Goal: Task Accomplishment & Management: Complete application form

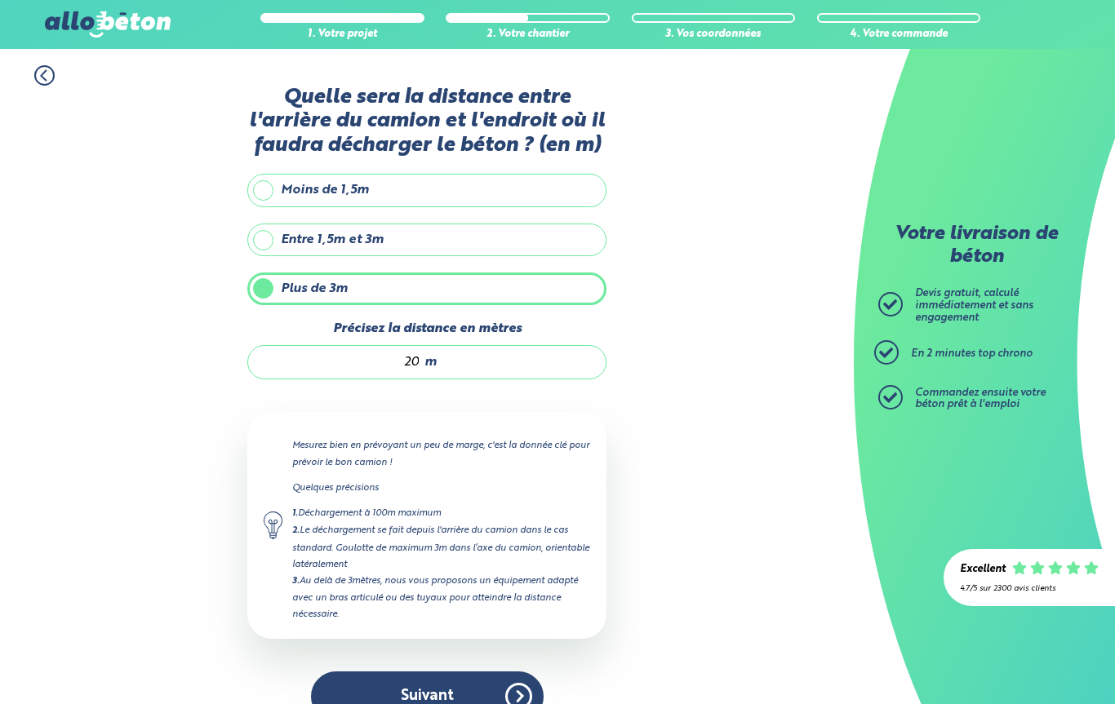
click at [663, 476] on div "1. Votre projet 2. Votre chantier 3. Vos coordonnées 4. Votre commande Quelle s…" at bounding box center [427, 394] width 854 height 690
click at [664, 373] on div "1. Votre projet 2. Votre chantier 3. Vos coordonnées 4. Votre commande Quelle s…" at bounding box center [427, 394] width 854 height 690
click at [201, 600] on div "1. Votre projet 2. Votre chantier 3. Vos coordonnées 4. Votre commande Quelle s…" at bounding box center [427, 394] width 854 height 690
click at [464, 701] on button "Suivant" at bounding box center [427, 697] width 233 height 50
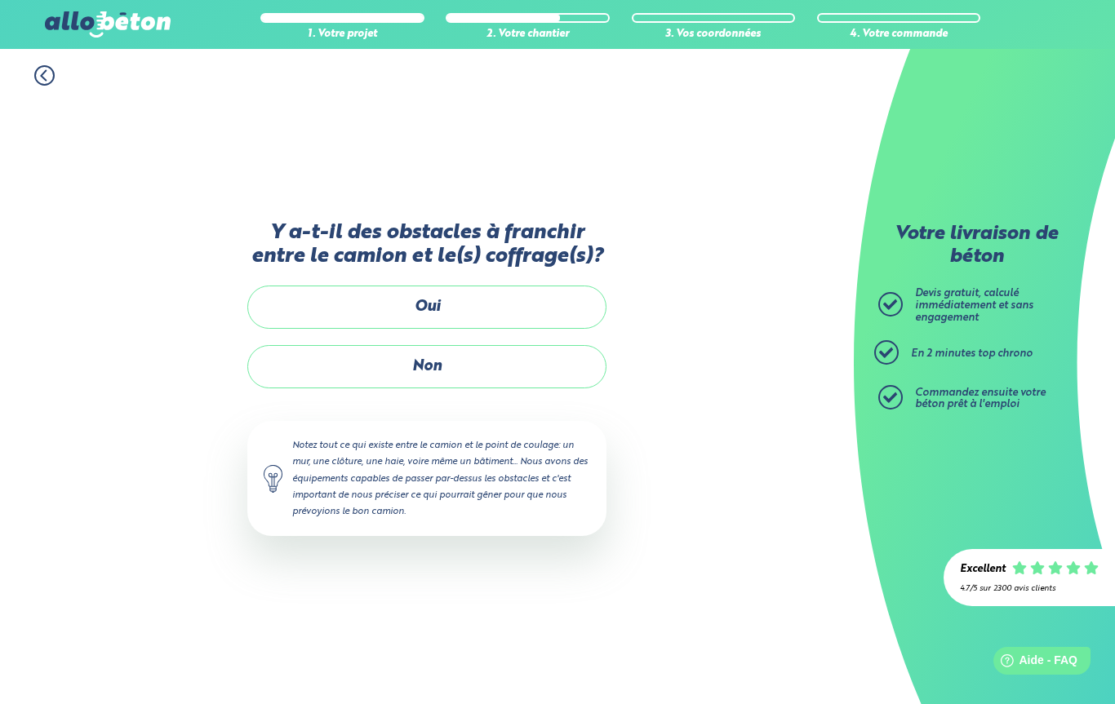
click at [460, 375] on label "Non" at bounding box center [426, 366] width 359 height 43
click at [0, 0] on input "Non" at bounding box center [0, 0] width 0 height 0
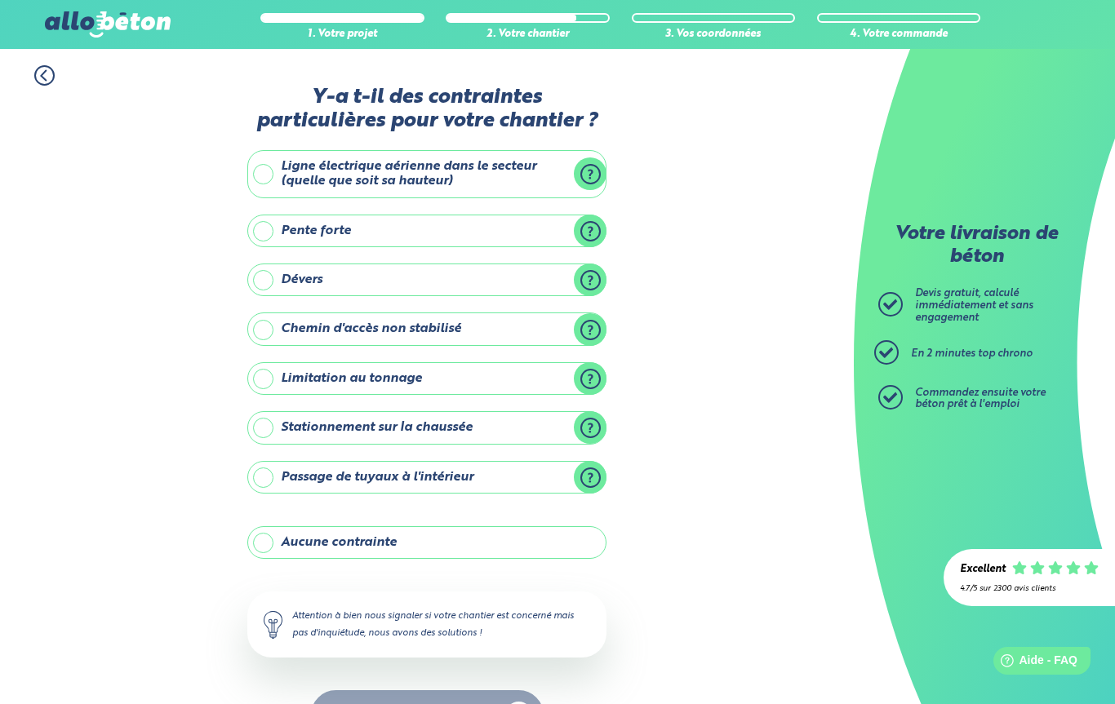
click at [404, 527] on label "Aucune contrainte" at bounding box center [426, 543] width 359 height 33
click at [0, 0] on input "Aucune contrainte" at bounding box center [0, 0] width 0 height 0
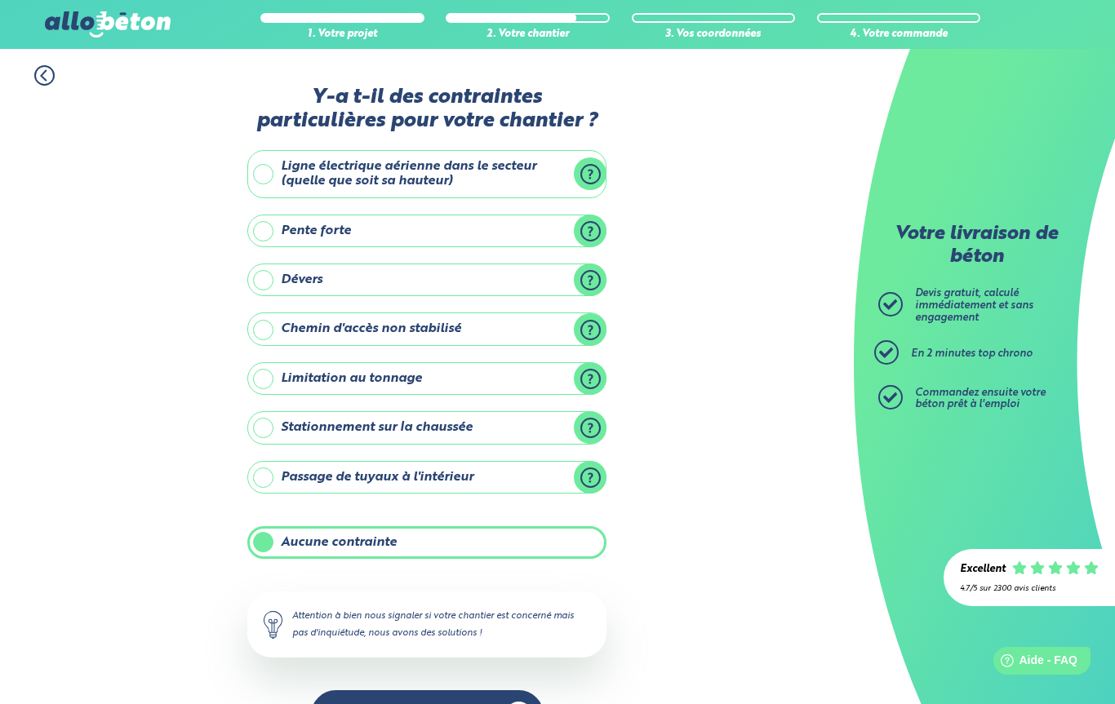
scroll to position [66, 0]
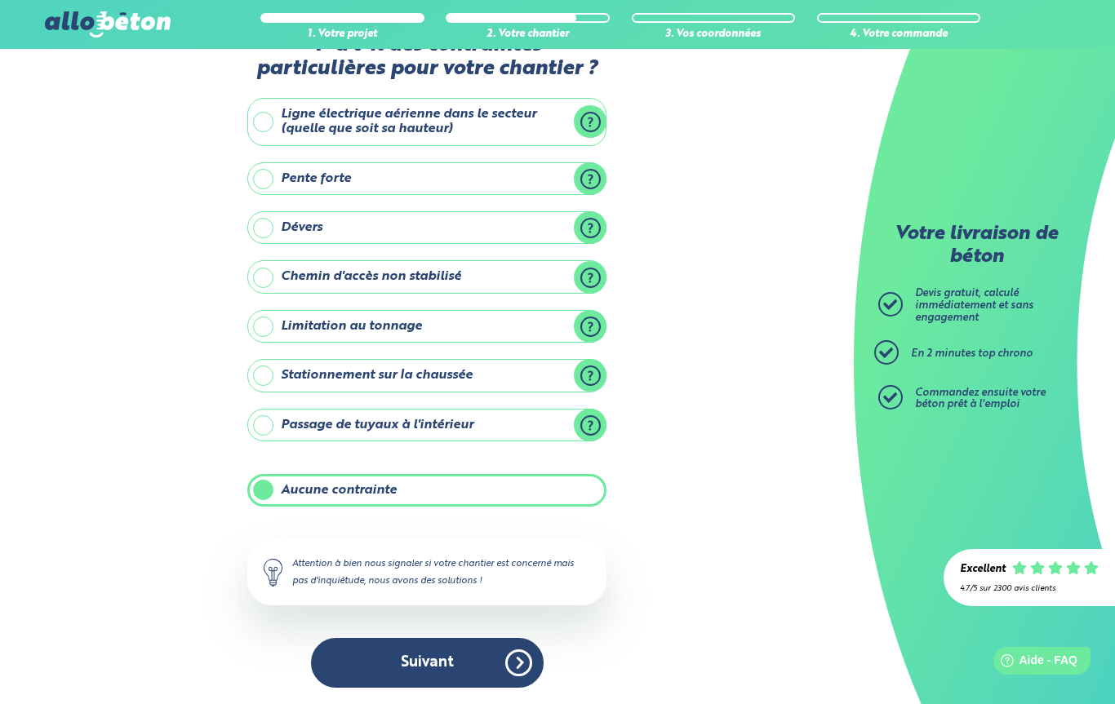
click at [517, 646] on button "Suivant" at bounding box center [427, 663] width 233 height 50
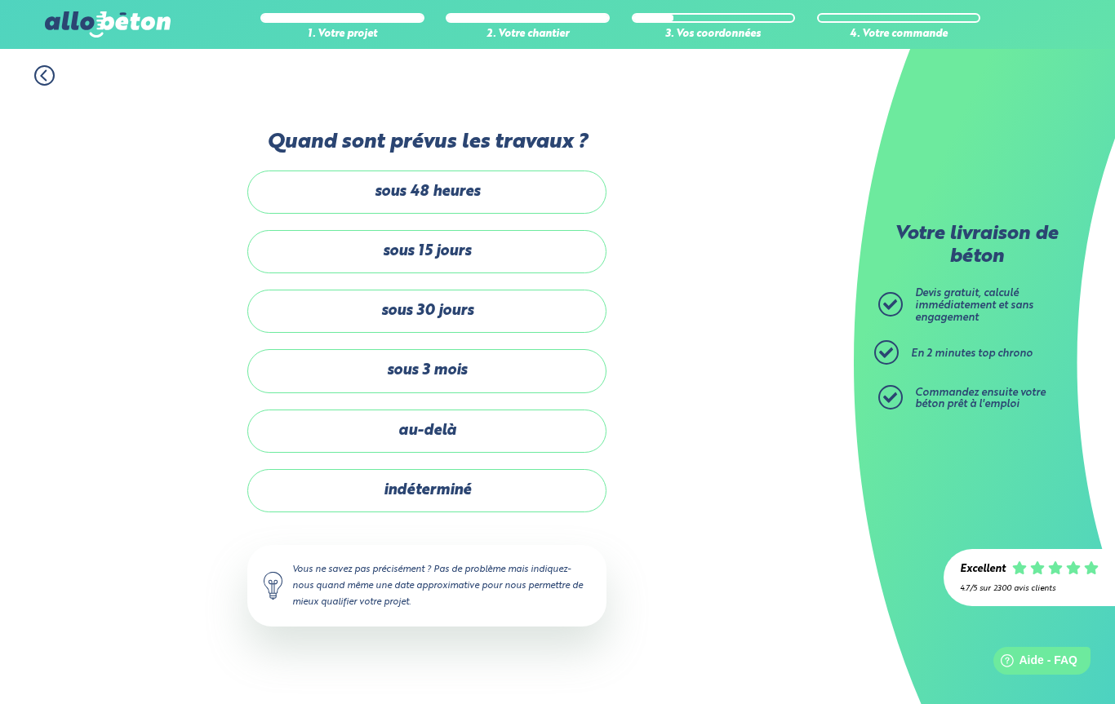
click at [512, 469] on label "indéterminé" at bounding box center [426, 490] width 359 height 43
click at [0, 0] on input "indéterminé" at bounding box center [0, 0] width 0 height 0
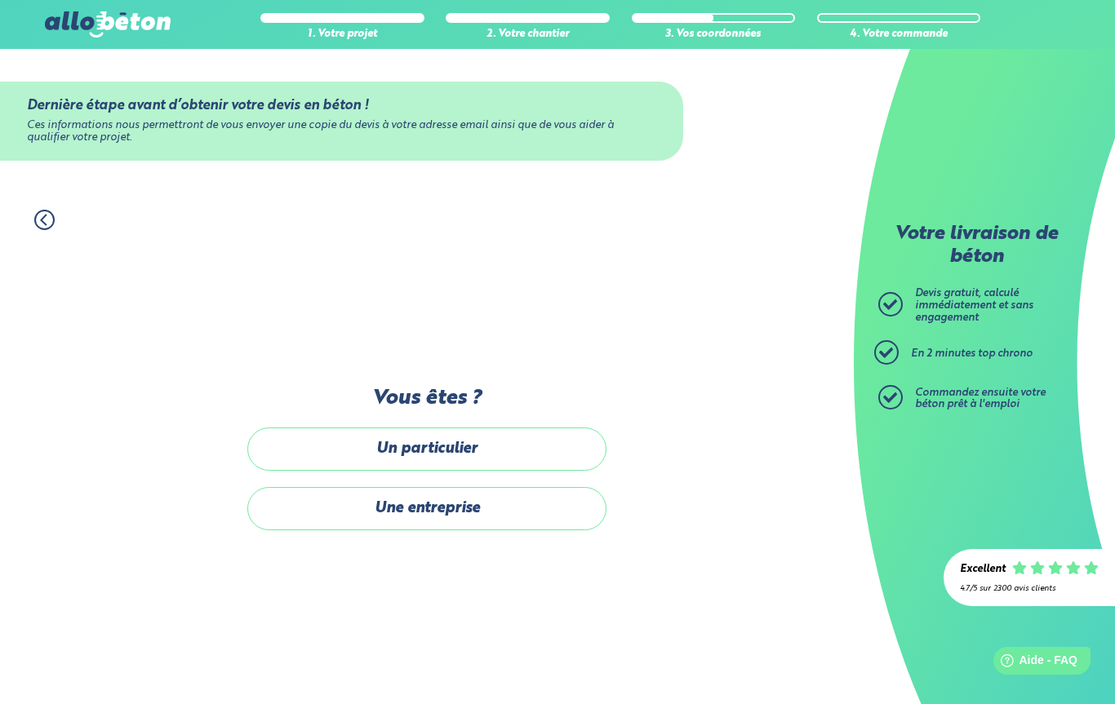
click at [508, 428] on label "Un particulier" at bounding box center [426, 449] width 359 height 43
click at [0, 0] on input "Un particulier" at bounding box center [0, 0] width 0 height 0
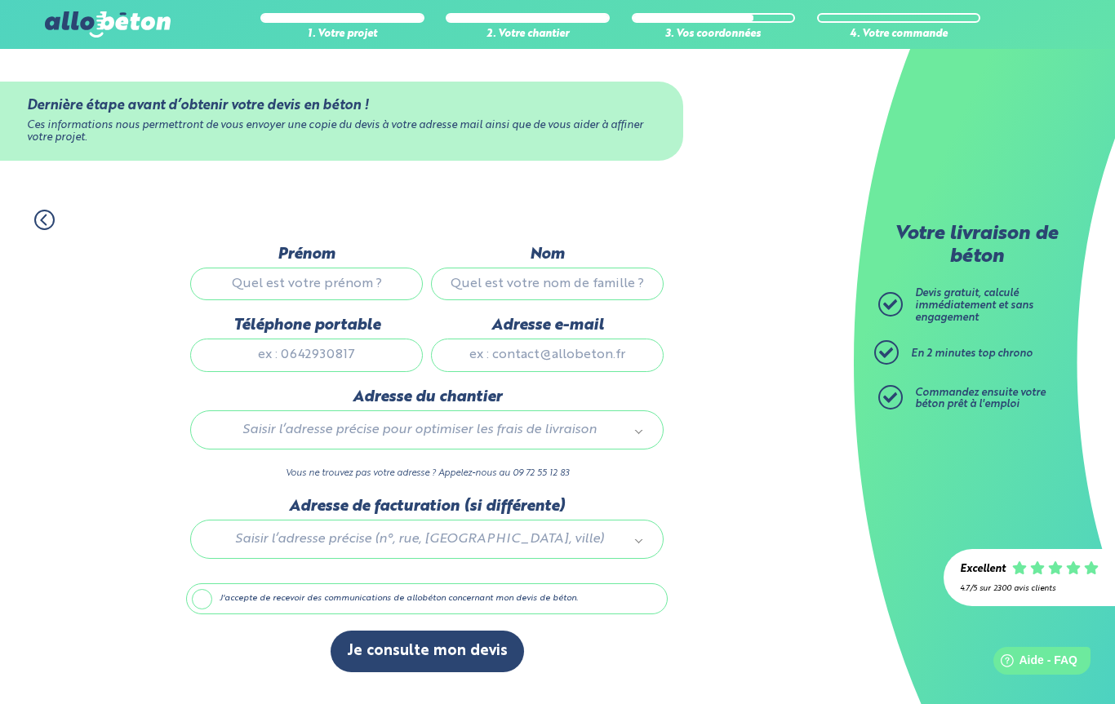
click at [482, 597] on div "Dernière étape avant d’obtenir votre devis en béton ! Ces informations nous per…" at bounding box center [427, 467] width 482 height 443
click at [421, 631] on button "Je consulte mon devis" at bounding box center [427, 652] width 193 height 42
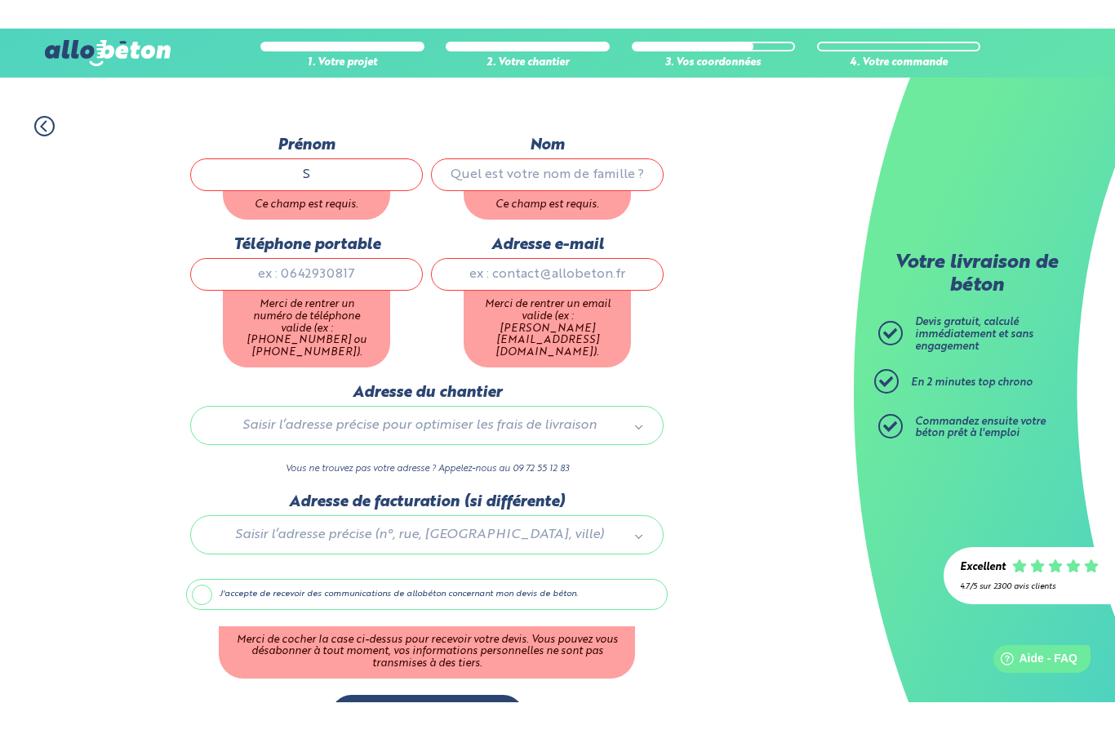
scroll to position [107, 0]
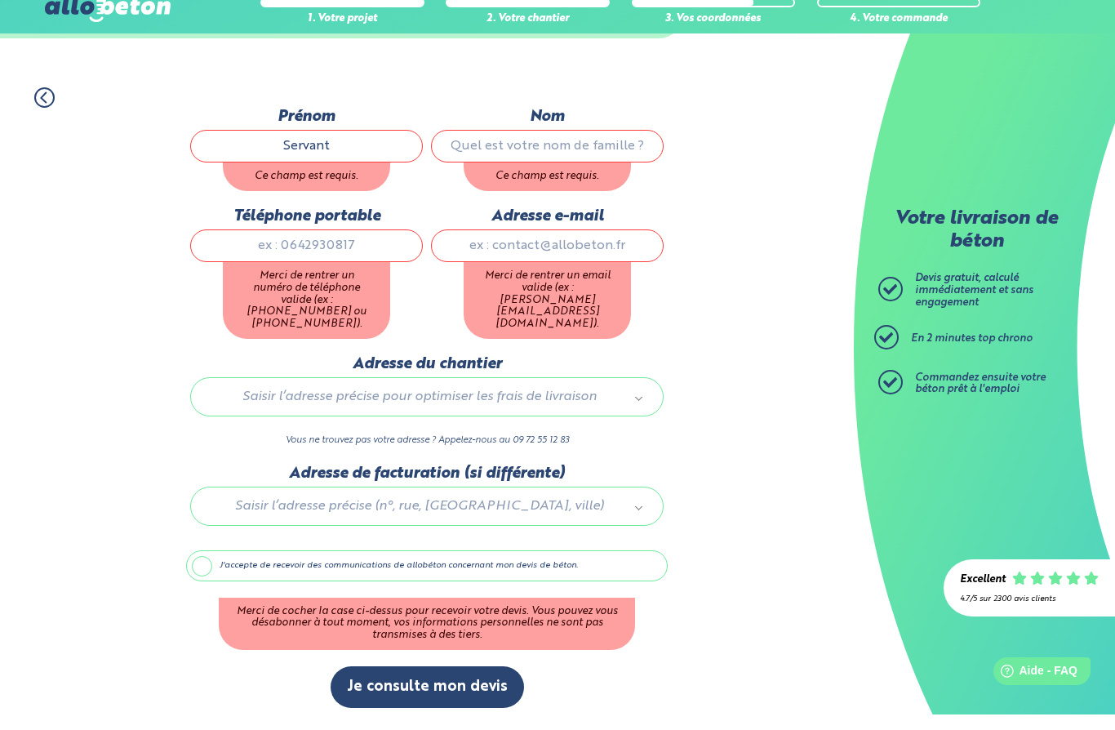
type input "Servant"
click at [532, 145] on input "Nom" at bounding box center [547, 161] width 233 height 33
type input "servant"
click at [329, 168] on input "Servant" at bounding box center [306, 161] width 233 height 33
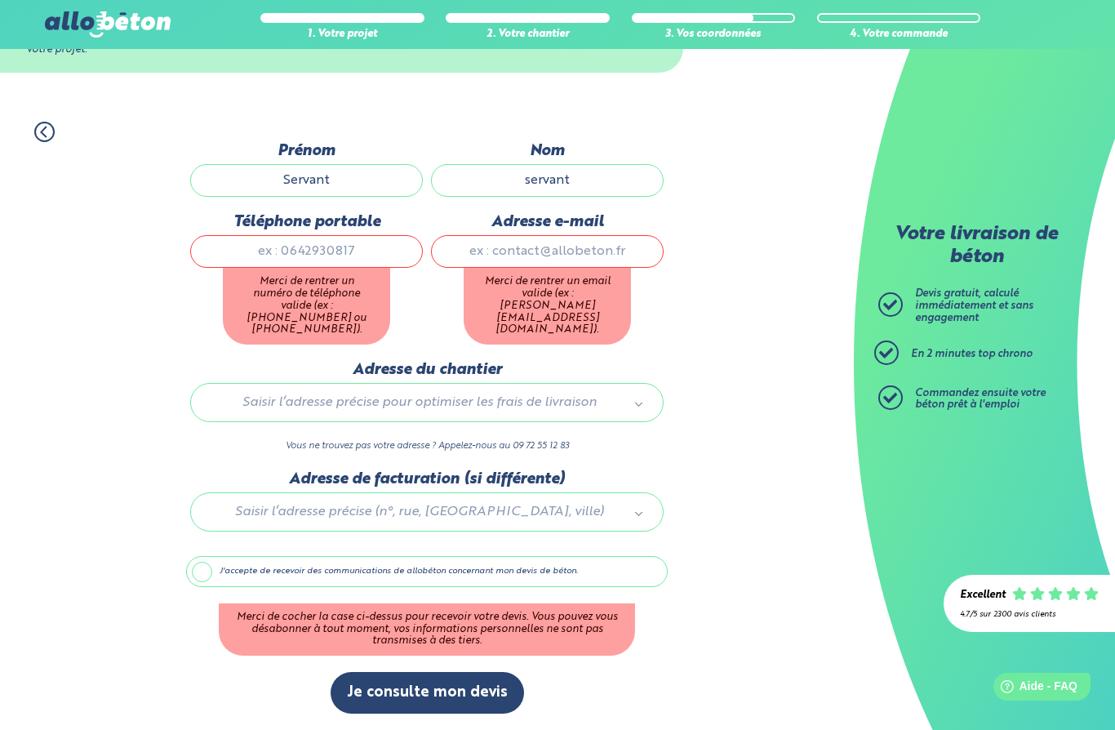
scroll to position [79, 0]
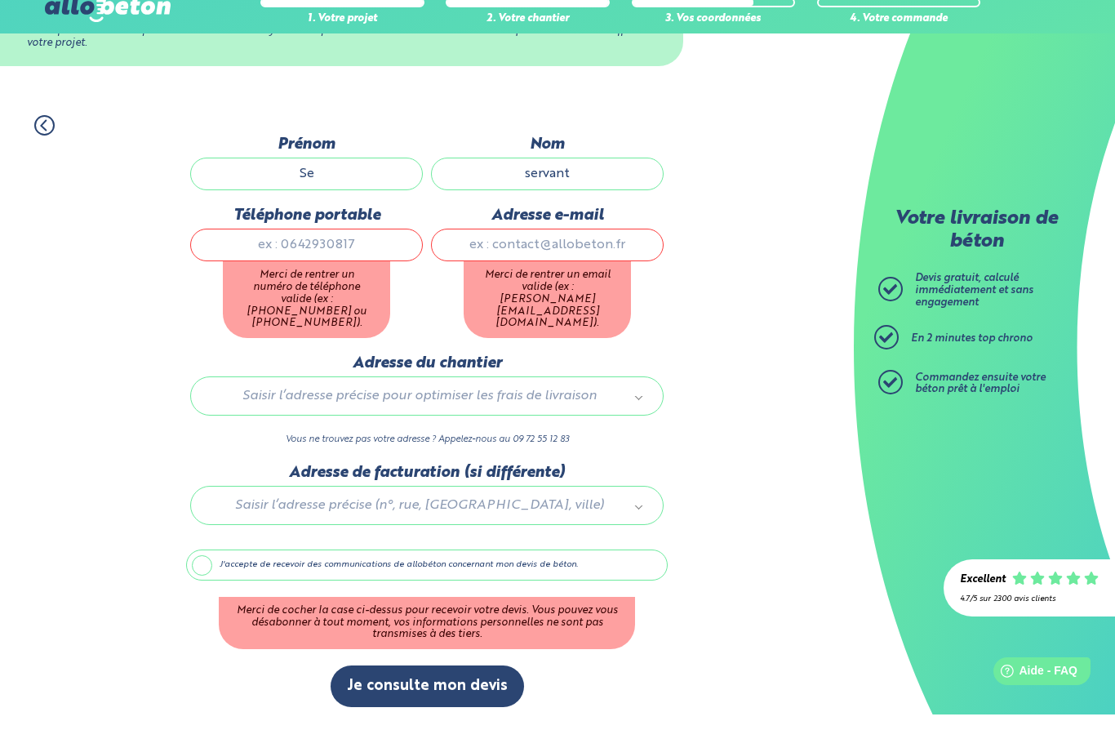
type input "S"
type input "jean-cha"
type input "servant"
click at [370, 176] on input "jean-cha" at bounding box center [306, 189] width 233 height 33
type input "Jean-Charles"
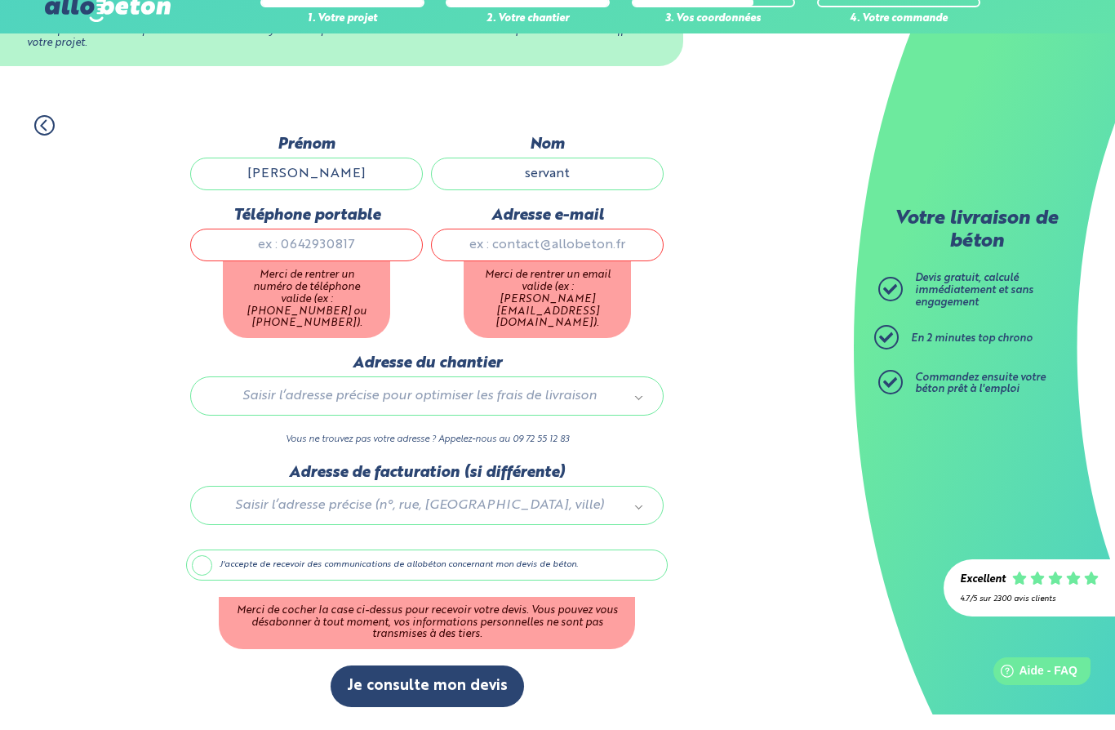
type input "0615593371"
type input "jeancharles44140@msn.com"
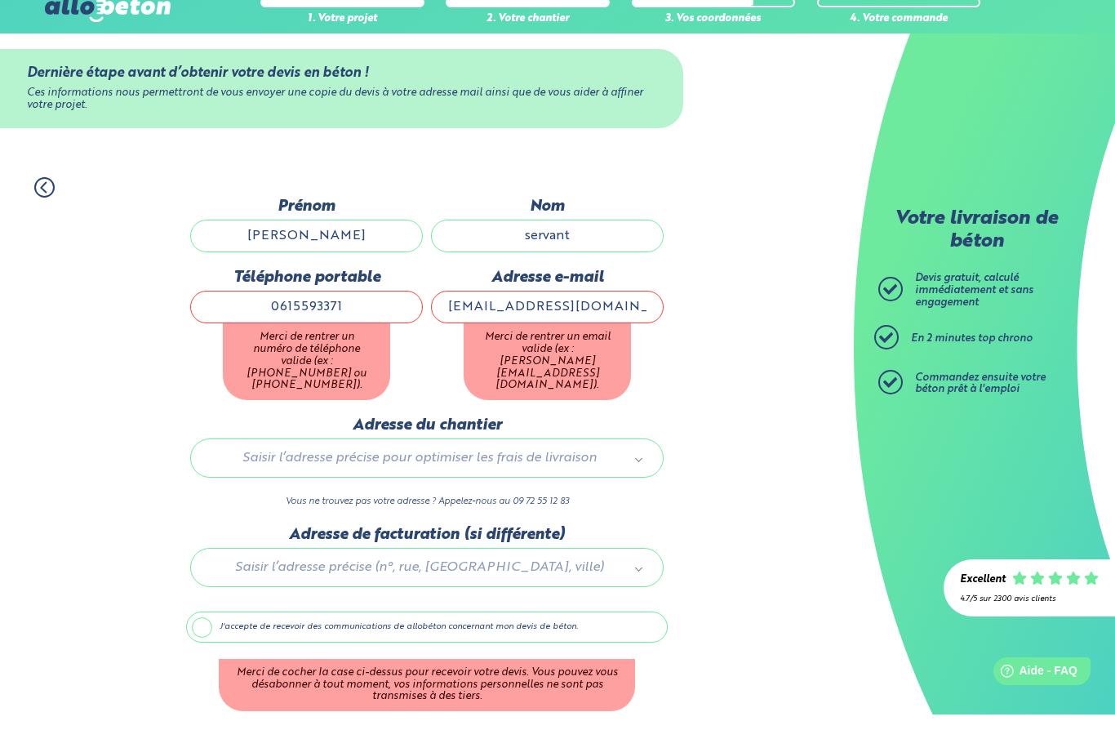
type input "9 impasse de la frégate"
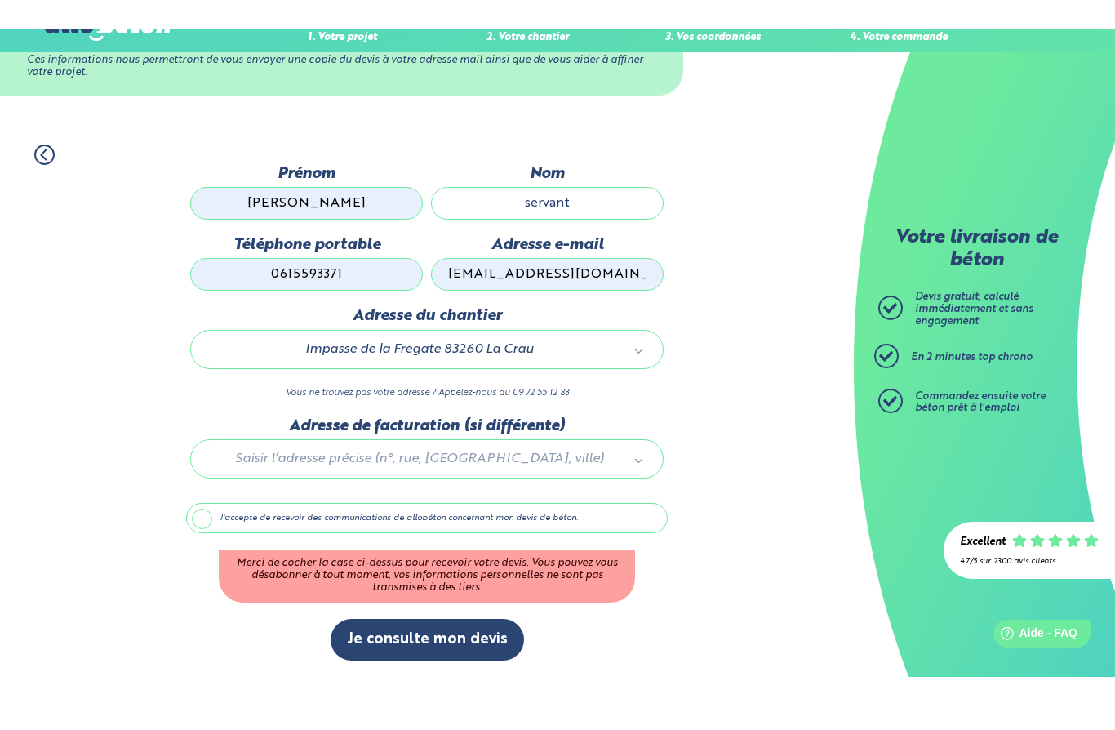
scroll to position [17, 0]
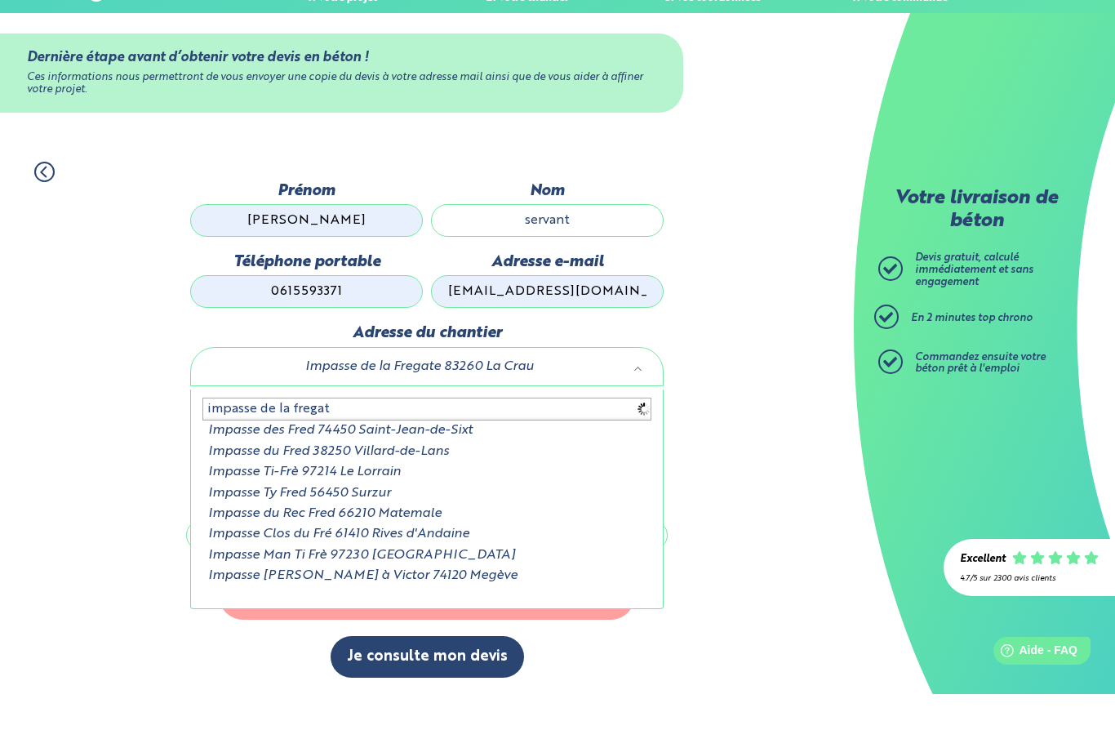
type input "impasse de la fregate"
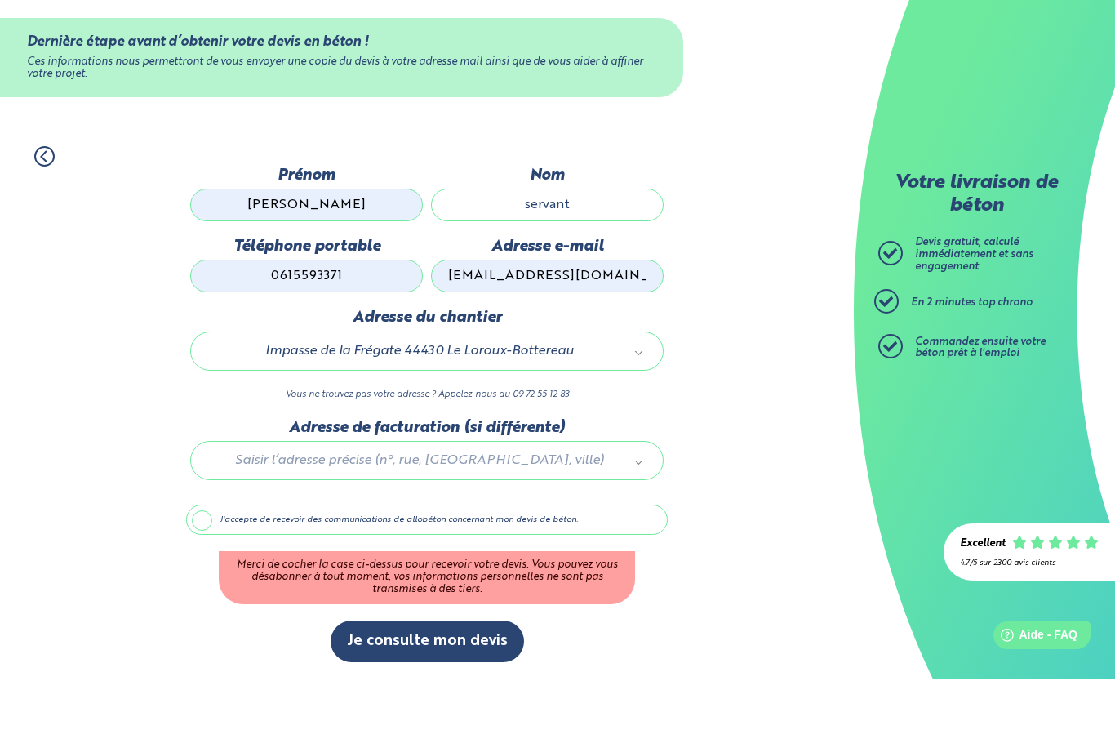
click at [477, 672] on button "Je consulte mon devis" at bounding box center [427, 693] width 193 height 42
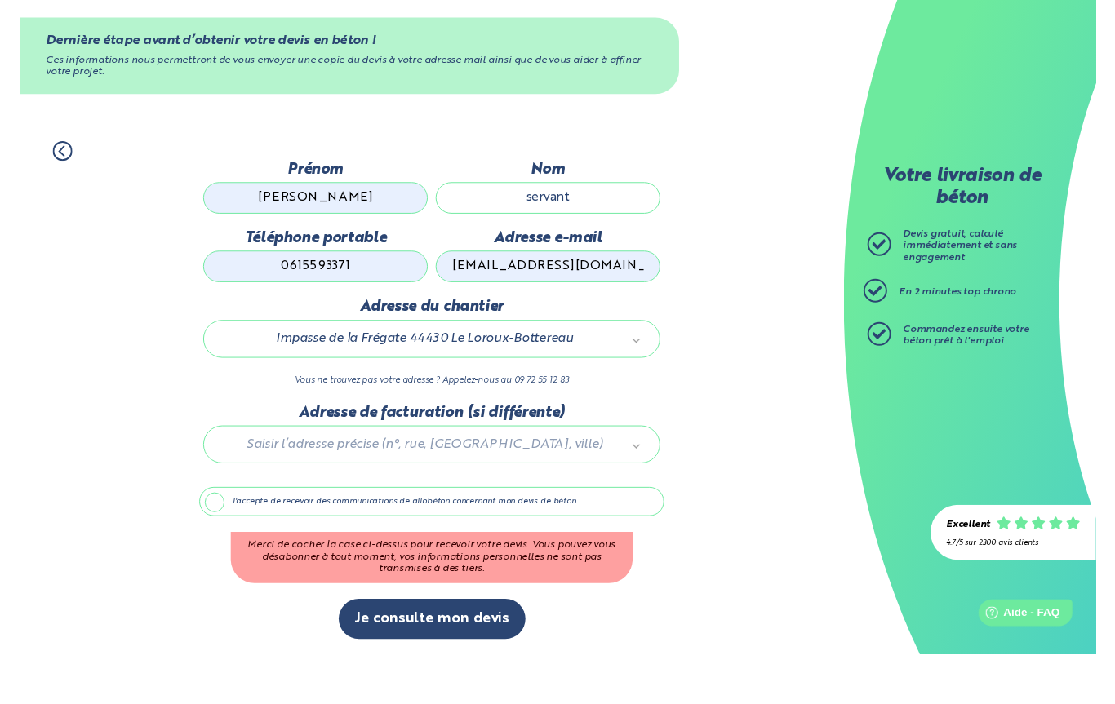
scroll to position [42, 0]
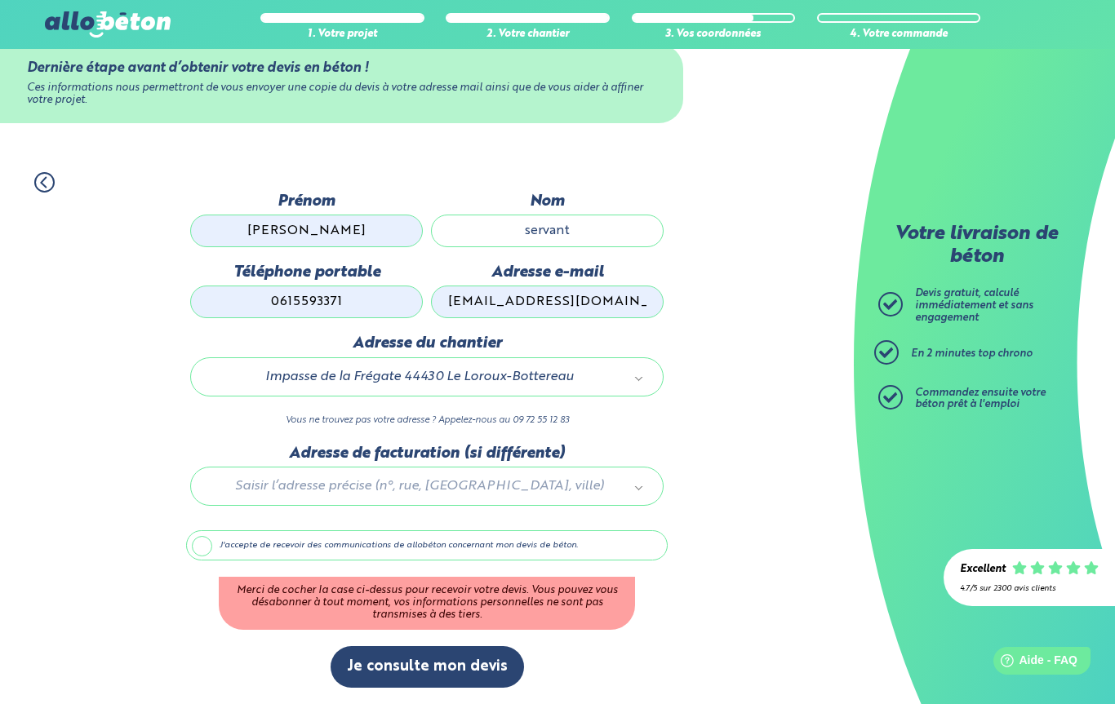
click at [207, 553] on label "J'accepte de recevoir des communications de allobéton concernant mon devis de b…" at bounding box center [427, 546] width 482 height 31
click at [0, 0] on input "J'accepte de recevoir des communications de allobéton concernant mon devis de b…" at bounding box center [0, 0] width 0 height 0
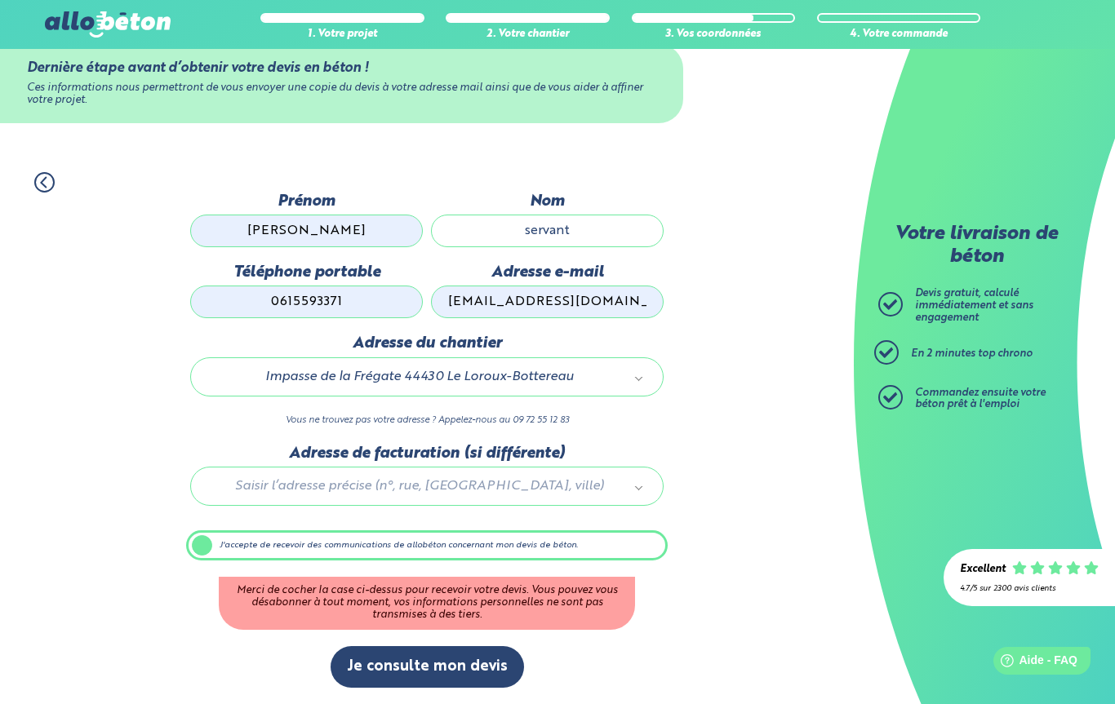
scroll to position [0, 0]
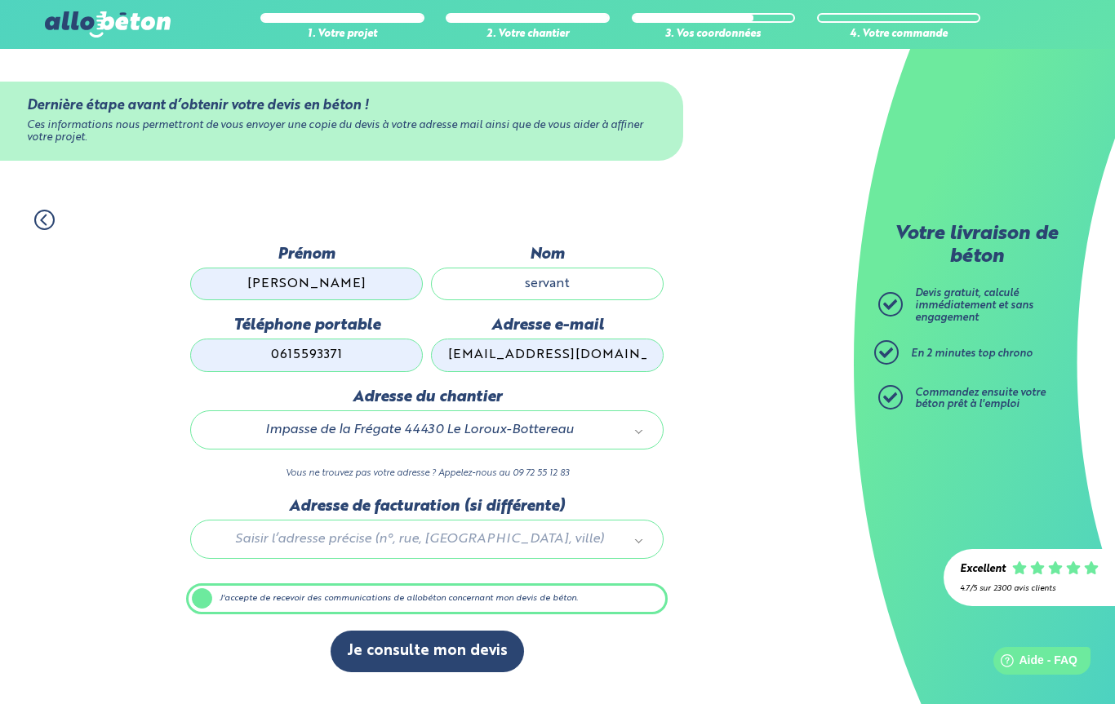
click at [454, 654] on button "Je consulte mon devis" at bounding box center [427, 652] width 193 height 42
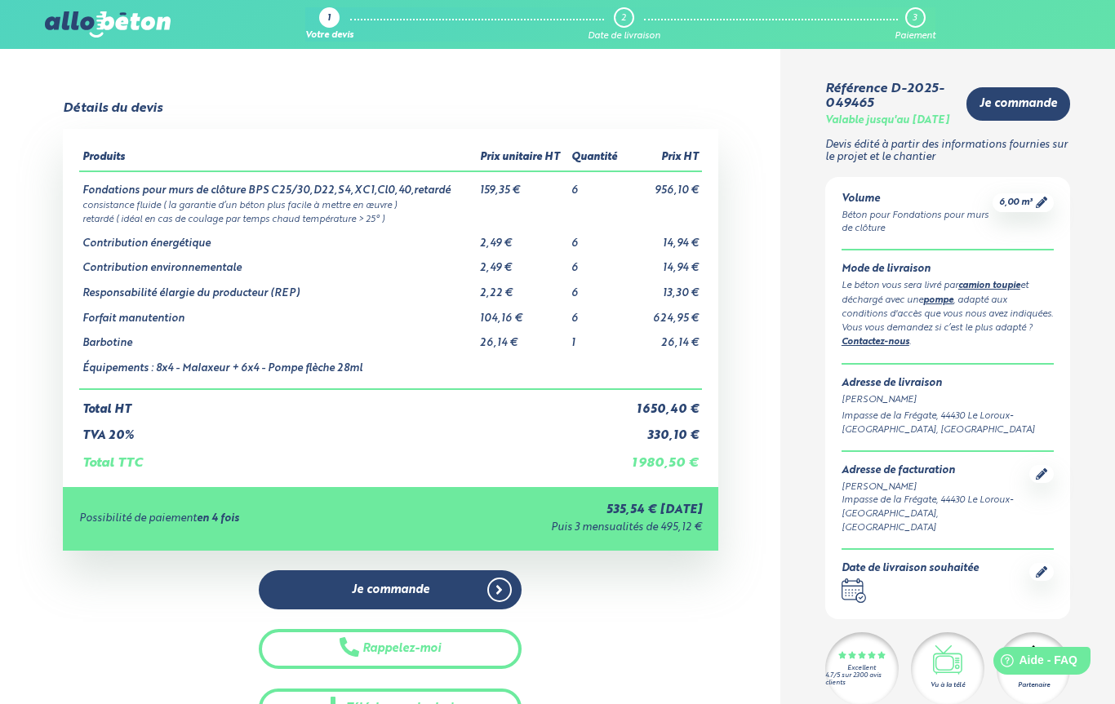
click at [940, 305] on link "pompe" at bounding box center [938, 300] width 30 height 9
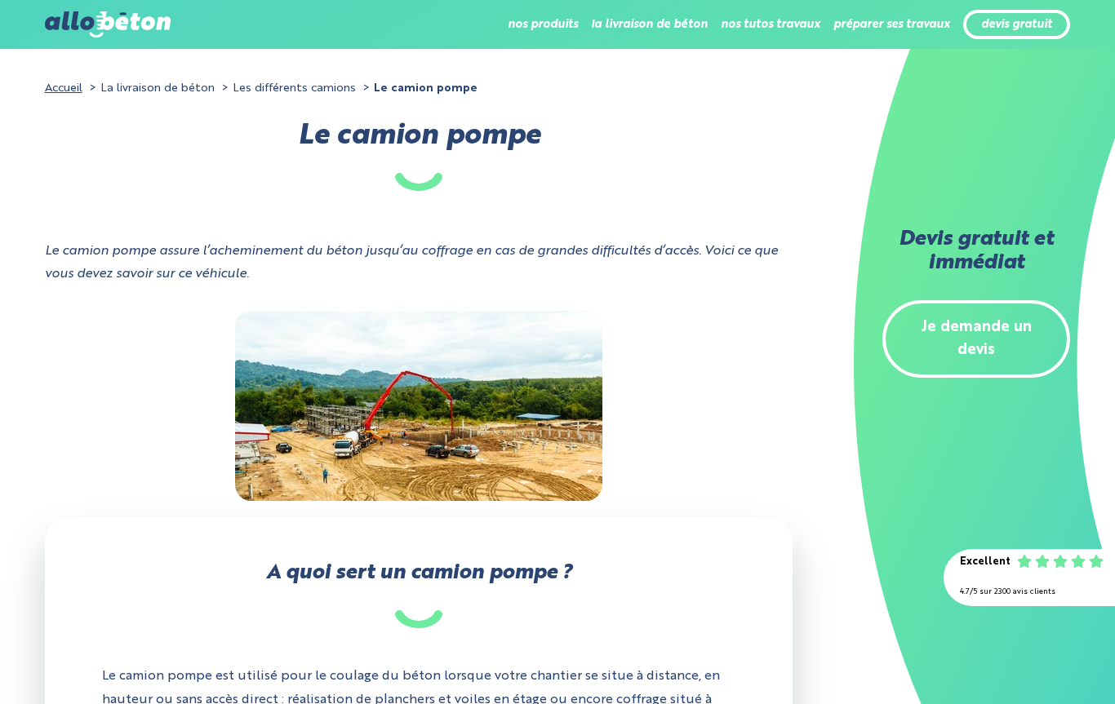
click at [886, 401] on div "Devis gratuit et immédiat Je demande un devis" at bounding box center [984, 352] width 261 height 704
click at [1008, 313] on link "Je demande un devis" at bounding box center [976, 339] width 188 height 78
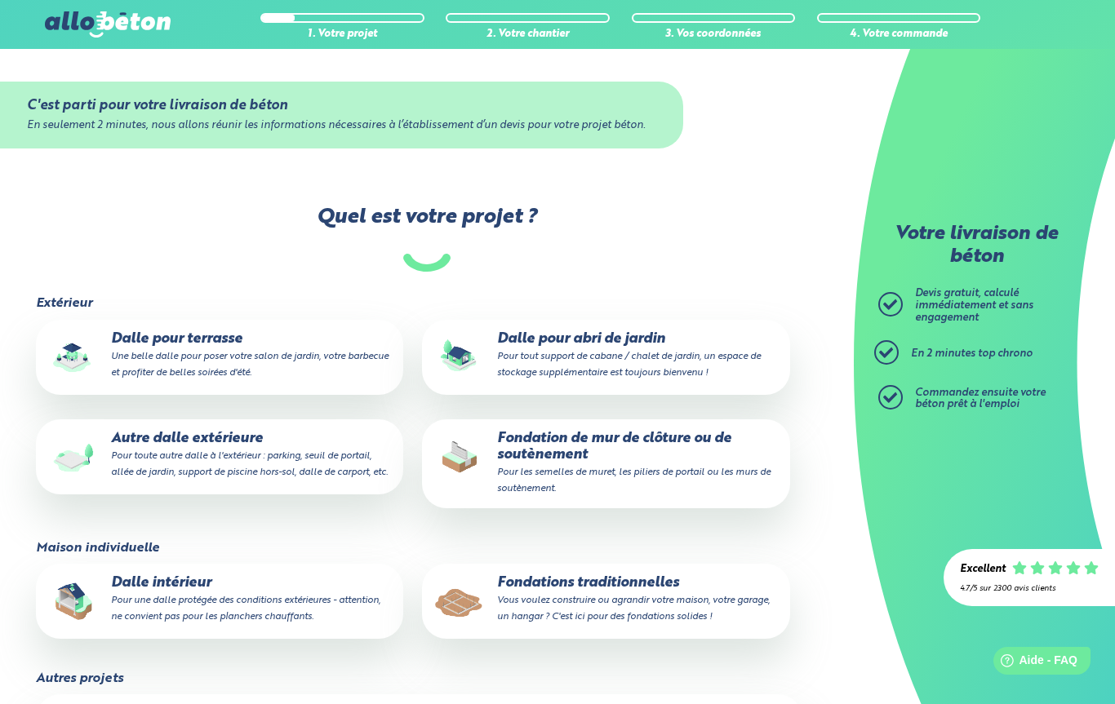
click at [557, 464] on p "Fondation de mur de clôture ou de soutènement Pour les semelles de muret, les p…" at bounding box center [605, 464] width 344 height 66
click at [0, 0] on input "Fondation de mur de clôture ou de soutènement Pour les semelles de muret, les p…" at bounding box center [0, 0] width 0 height 0
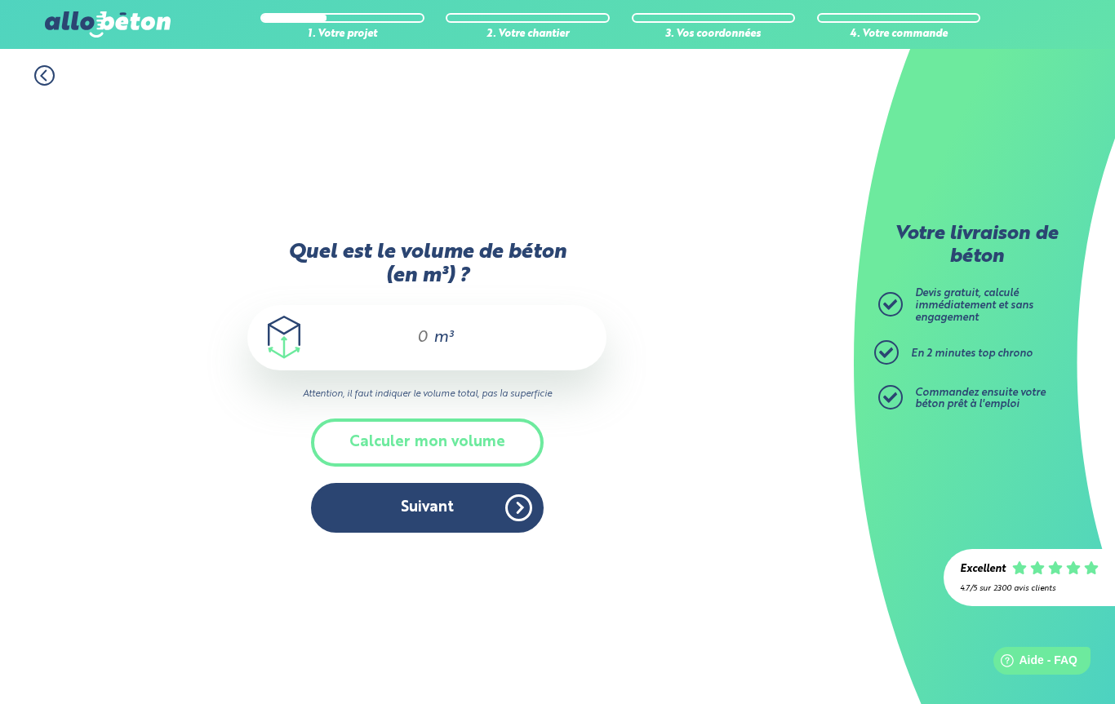
click at [424, 335] on input "Quel est le volume de béton (en m³) ?" at bounding box center [416, 338] width 28 height 20
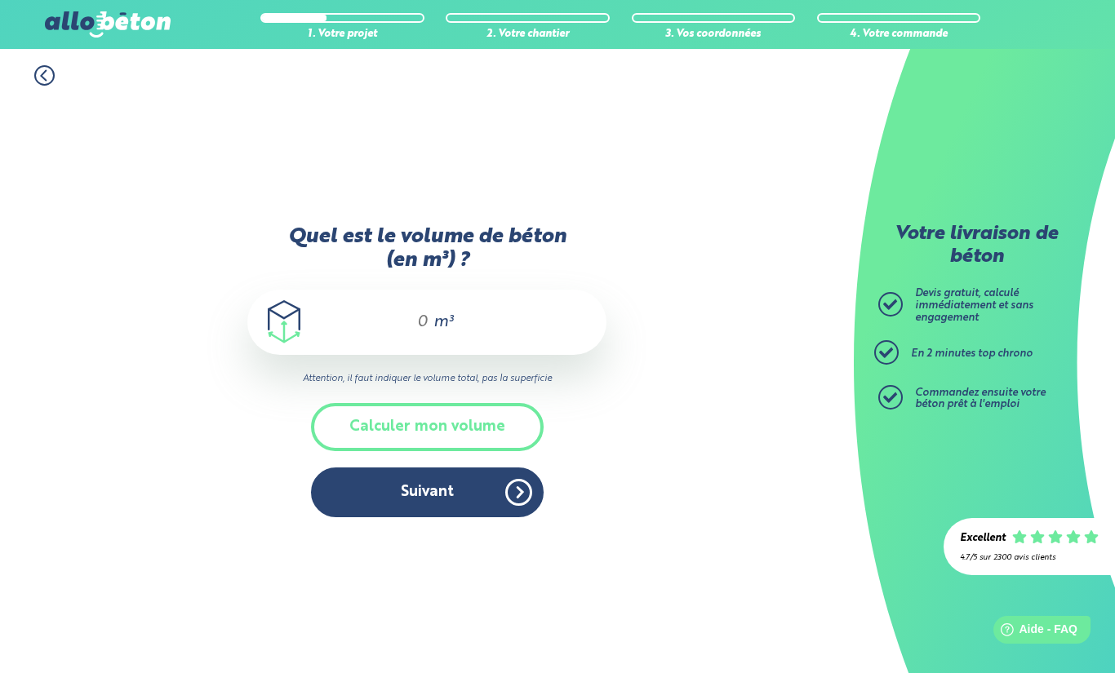
type input "6"
click at [433, 495] on button "Suivant" at bounding box center [427, 493] width 233 height 50
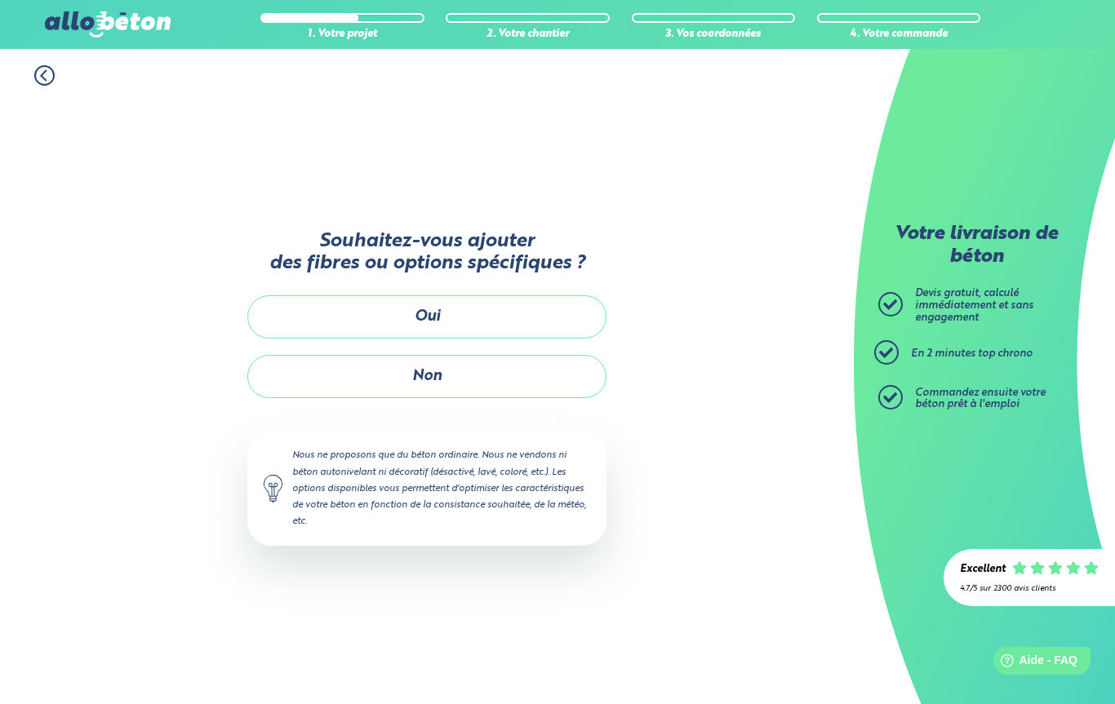
click at [427, 386] on button "Non" at bounding box center [426, 376] width 359 height 43
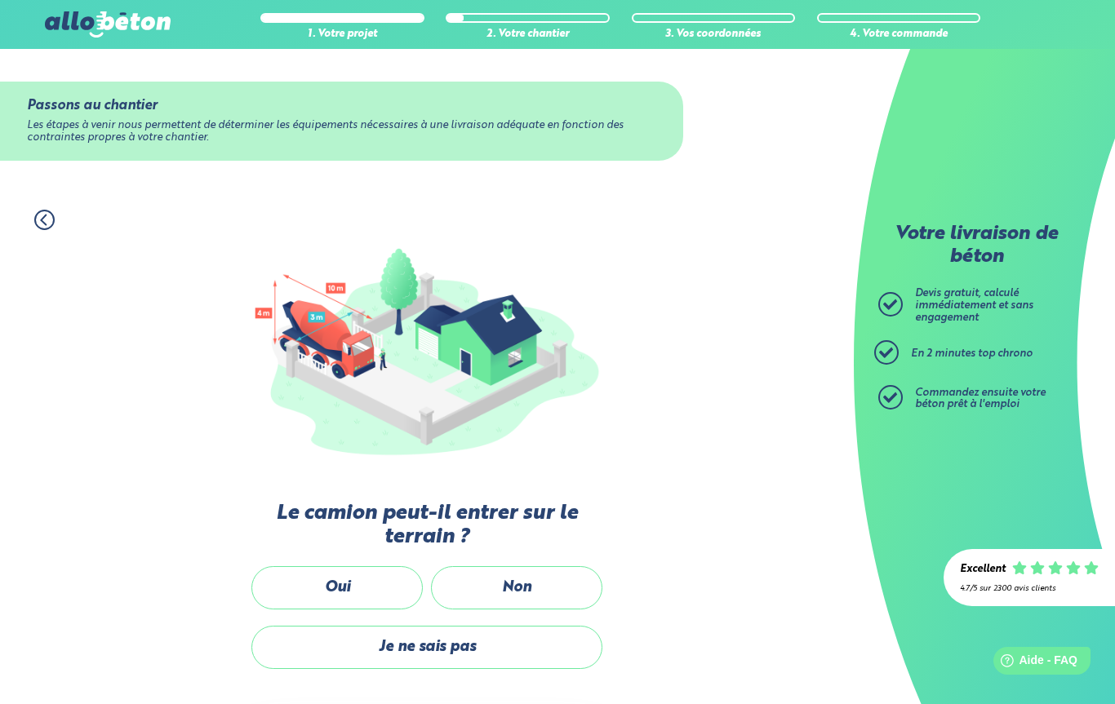
click at [350, 573] on label "Oui" at bounding box center [336, 587] width 171 height 43
click at [0, 0] on input "Oui" at bounding box center [0, 0] width 0 height 0
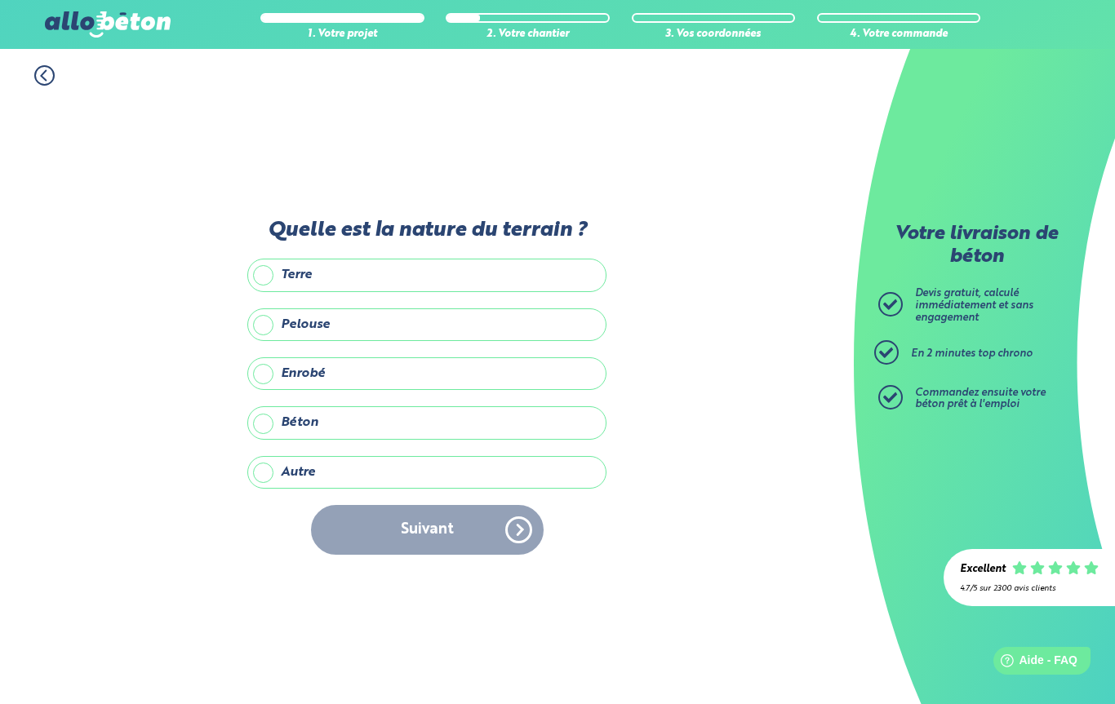
click at [406, 267] on label "Terre" at bounding box center [426, 275] width 359 height 33
click at [0, 0] on input "Terre" at bounding box center [0, 0] width 0 height 0
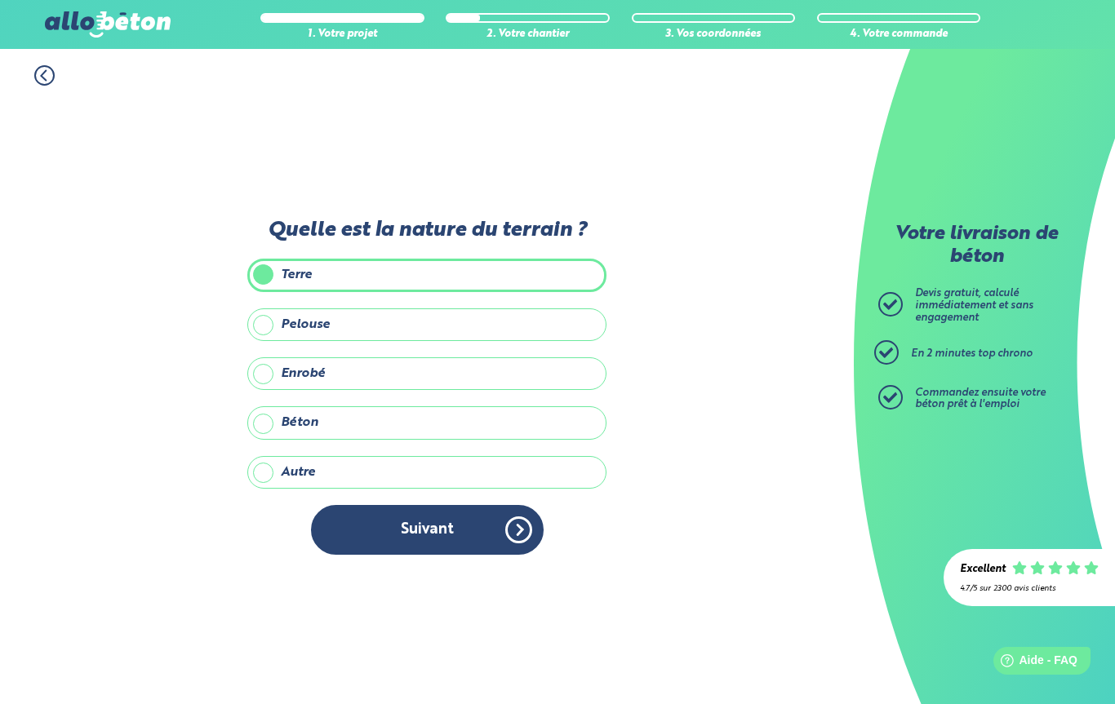
click at [501, 317] on label "Pelouse" at bounding box center [426, 325] width 359 height 33
click at [0, 0] on input "Pelouse" at bounding box center [0, 0] width 0 height 0
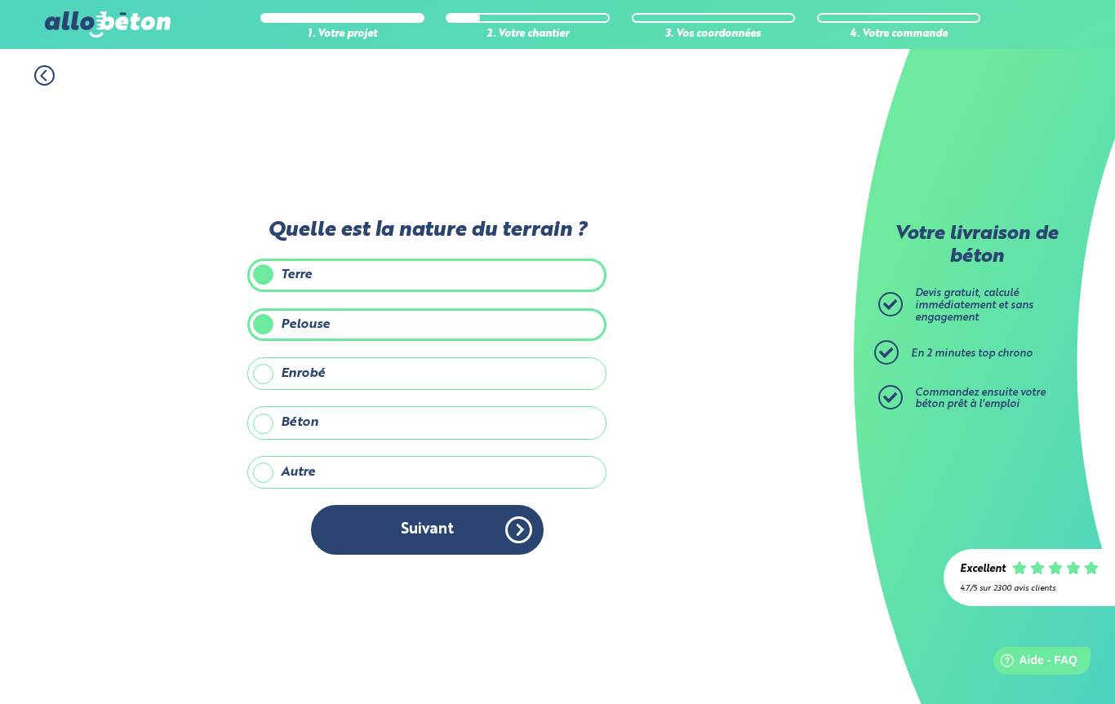
click at [513, 527] on button "Suivant" at bounding box center [427, 530] width 233 height 50
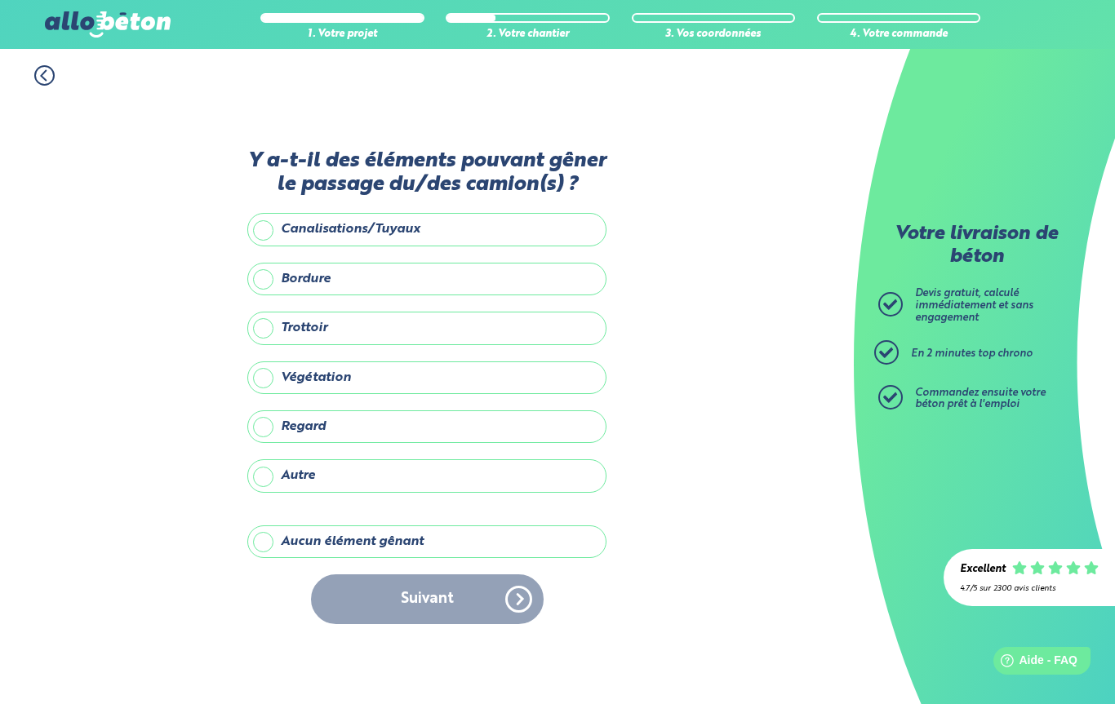
click at [422, 330] on label "Trottoir" at bounding box center [426, 328] width 359 height 33
click at [0, 0] on input "Trottoir" at bounding box center [0, 0] width 0 height 0
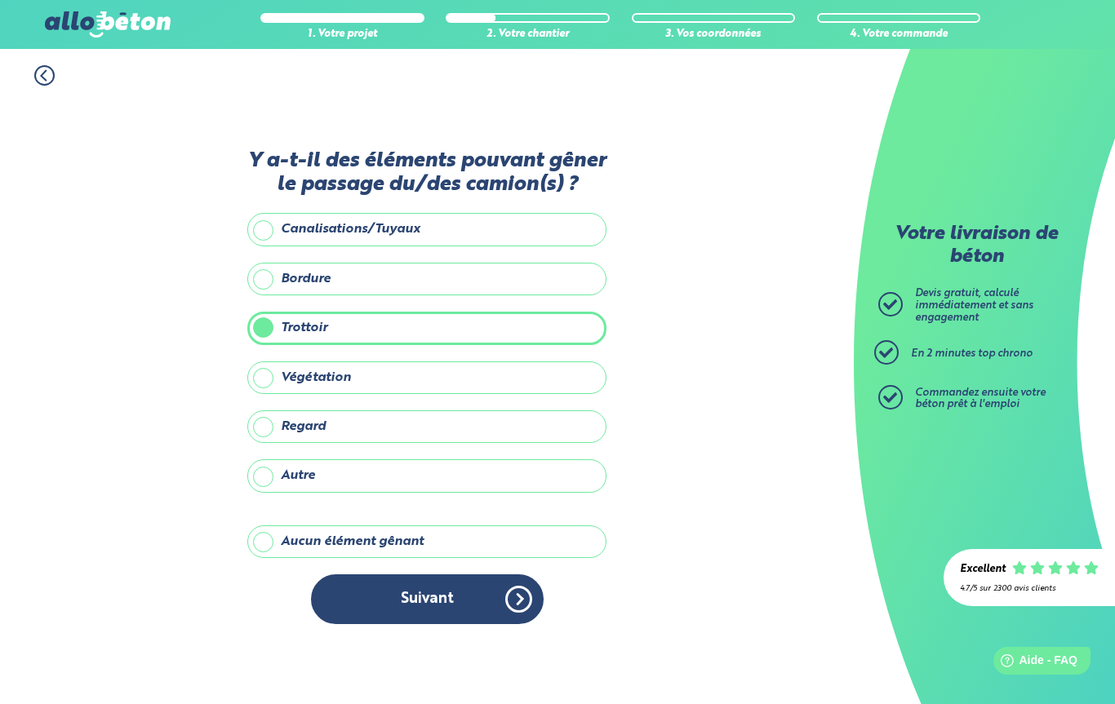
click at [486, 601] on button "Suivant" at bounding box center [427, 600] width 233 height 50
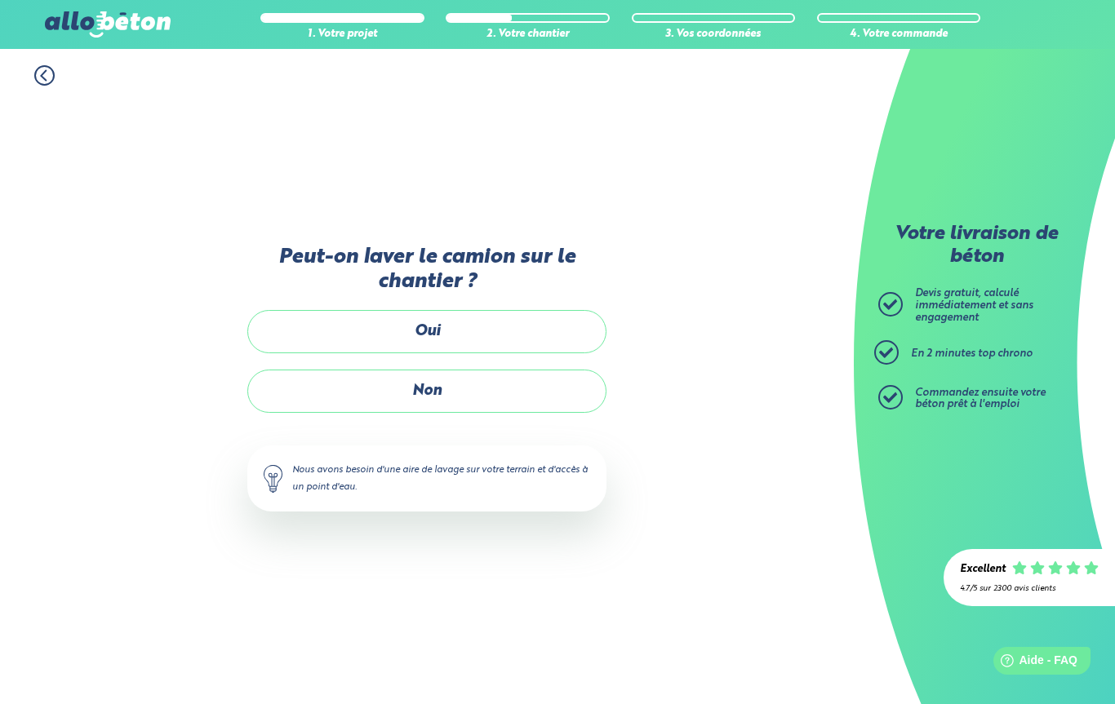
click at [459, 390] on label "Non" at bounding box center [426, 391] width 359 height 43
click at [0, 0] on input "Non" at bounding box center [0, 0] width 0 height 0
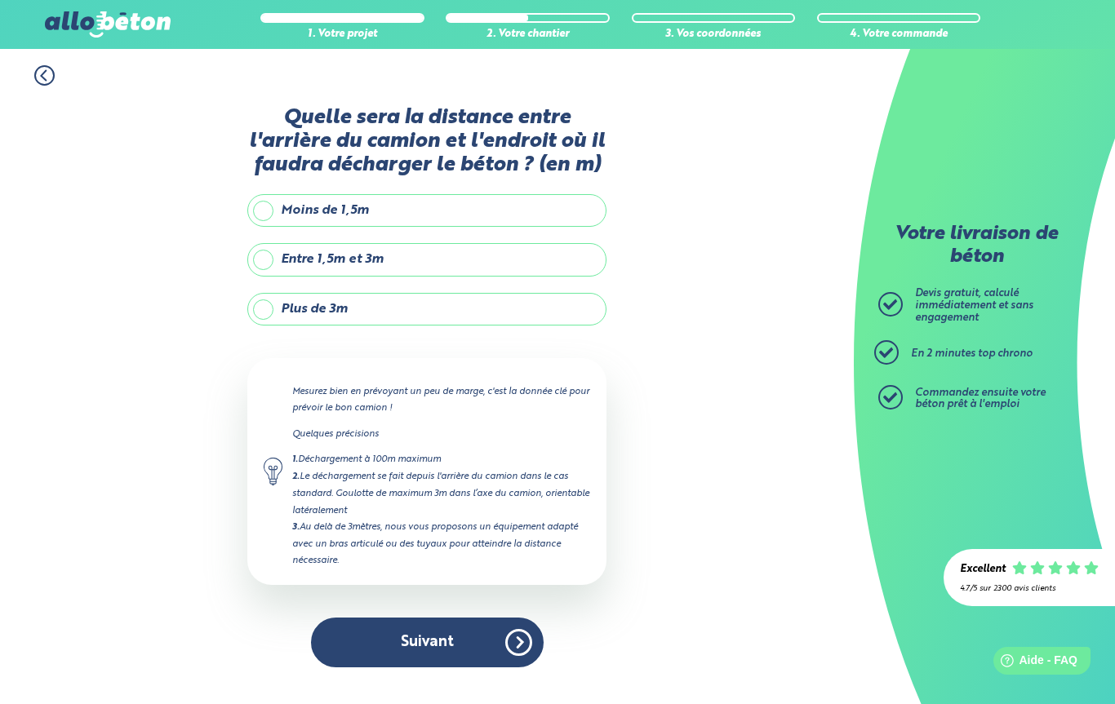
click at [429, 264] on label "Entre 1,5m et 3m" at bounding box center [426, 259] width 359 height 33
click at [0, 0] on input "Entre 1,5m et 3m" at bounding box center [0, 0] width 0 height 0
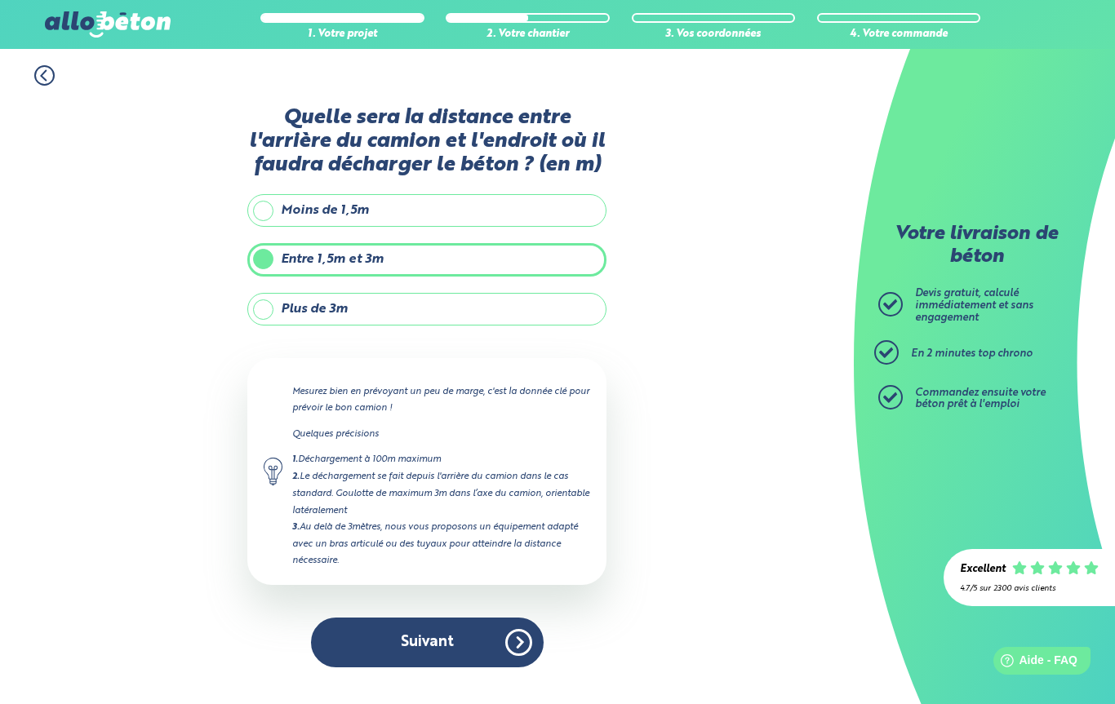
click at [484, 642] on button "Suivant" at bounding box center [427, 643] width 233 height 50
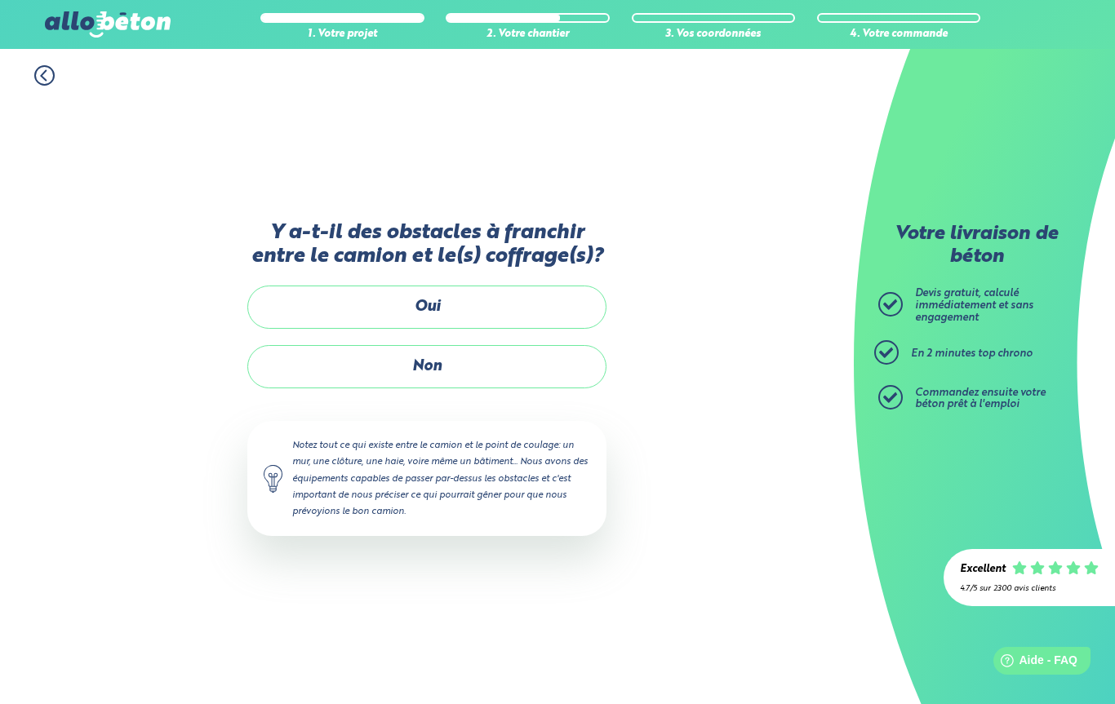
click at [449, 371] on label "Non" at bounding box center [426, 366] width 359 height 43
click at [0, 0] on input "Non" at bounding box center [0, 0] width 0 height 0
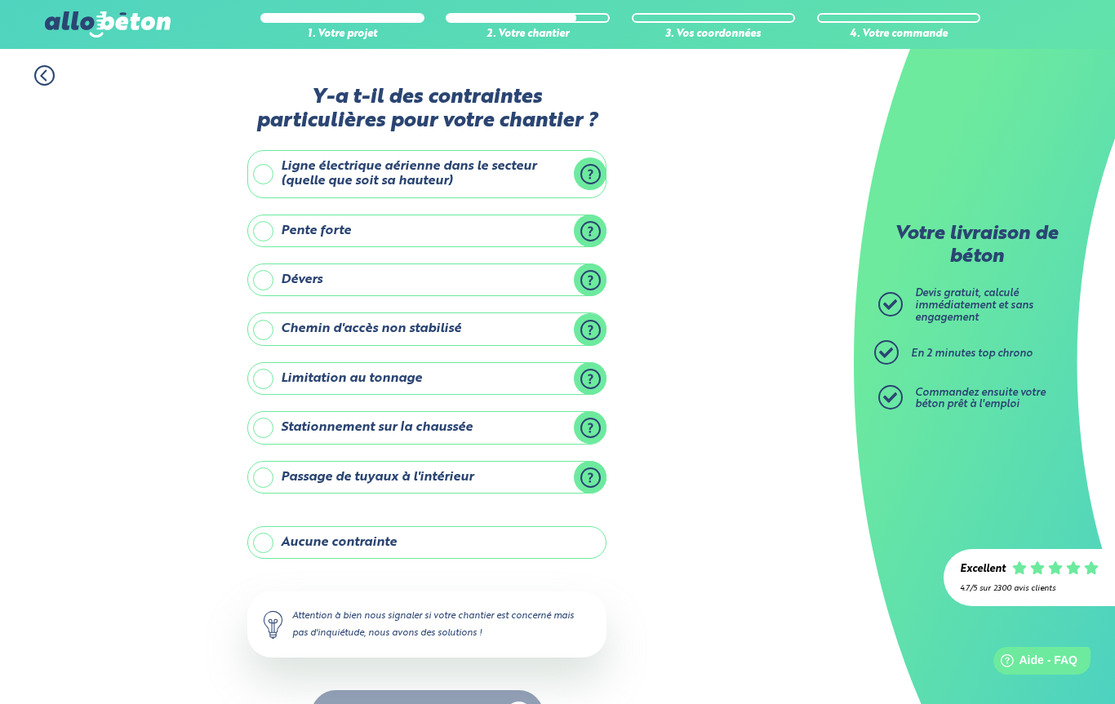
click at [444, 527] on label "Aucune contrainte" at bounding box center [426, 543] width 359 height 33
click at [0, 0] on input "Aucune contrainte" at bounding box center [0, 0] width 0 height 0
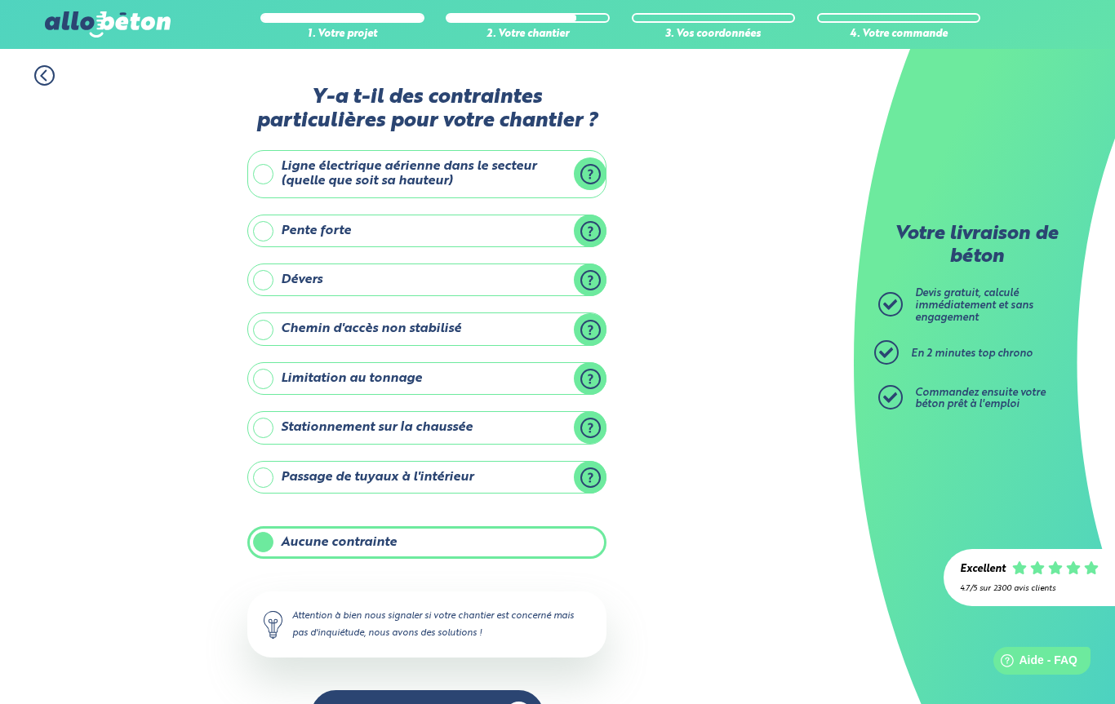
click at [521, 700] on button "Suivant" at bounding box center [427, 716] width 233 height 50
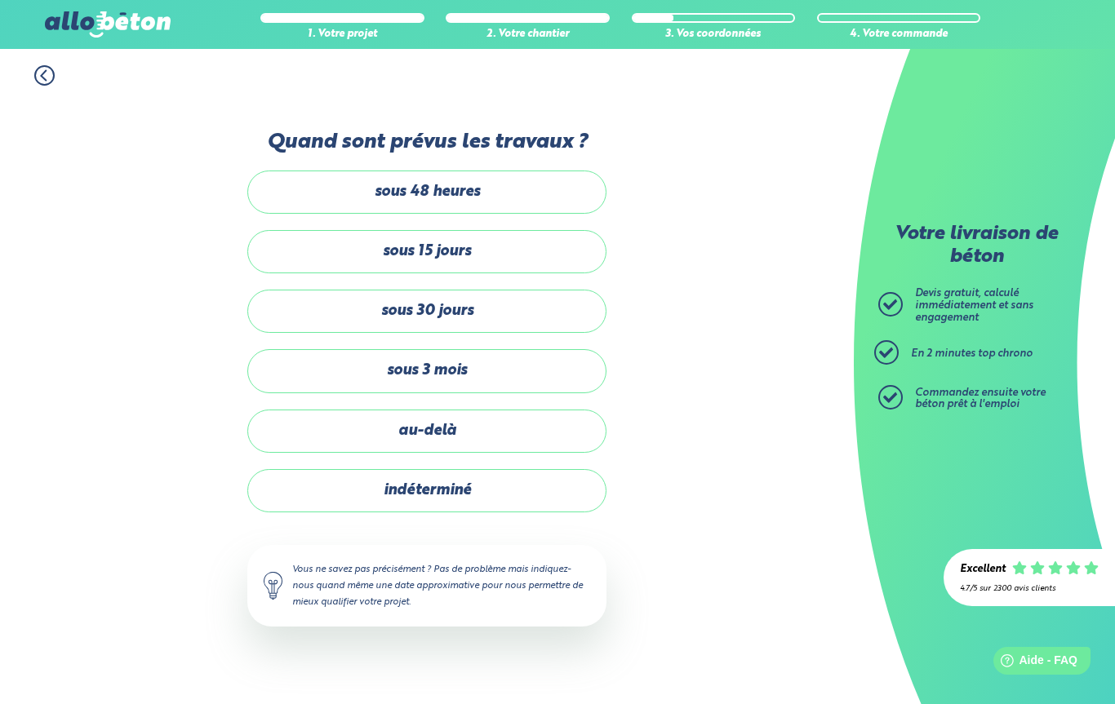
click at [490, 484] on label "indéterminé" at bounding box center [426, 490] width 359 height 43
click at [0, 0] on input "indéterminé" at bounding box center [0, 0] width 0 height 0
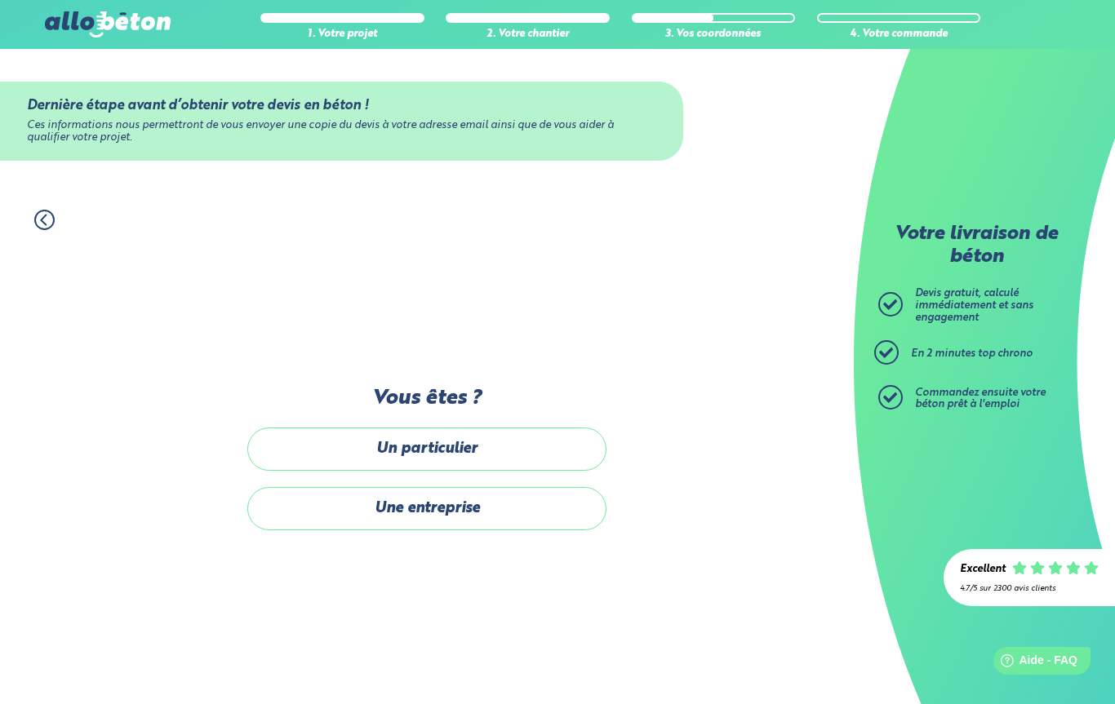
click at [527, 439] on label "Un particulier" at bounding box center [426, 449] width 359 height 43
click at [0, 0] on input "Un particulier" at bounding box center [0, 0] width 0 height 0
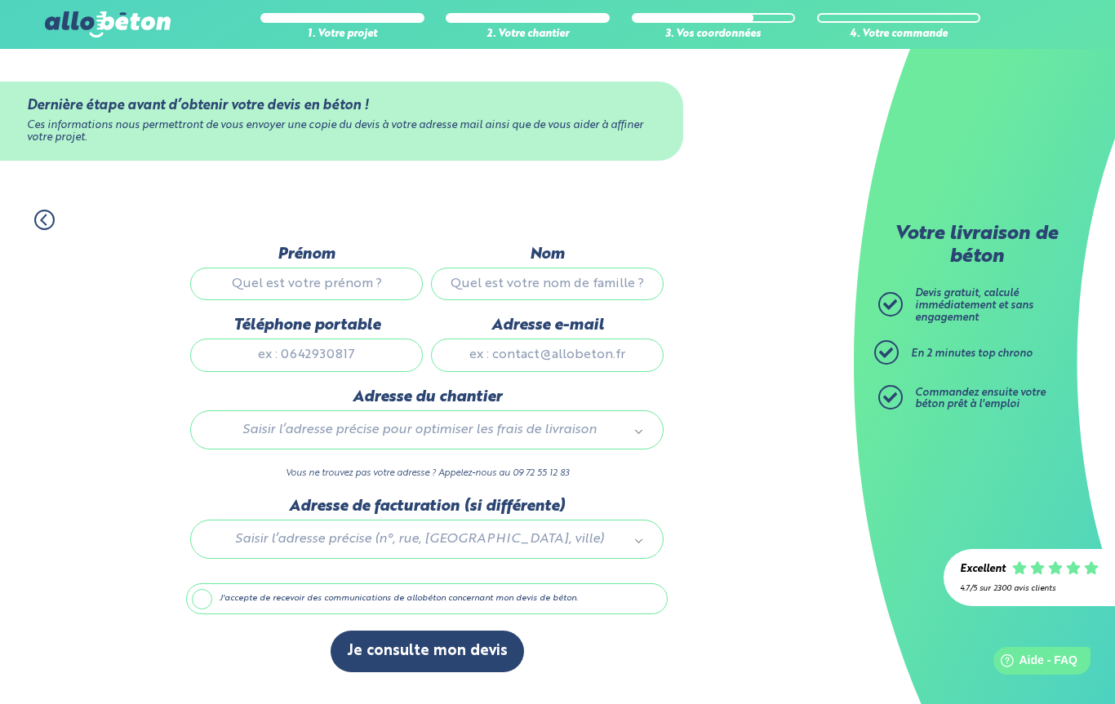
click at [365, 269] on input "Prénom" at bounding box center [306, 284] width 233 height 33
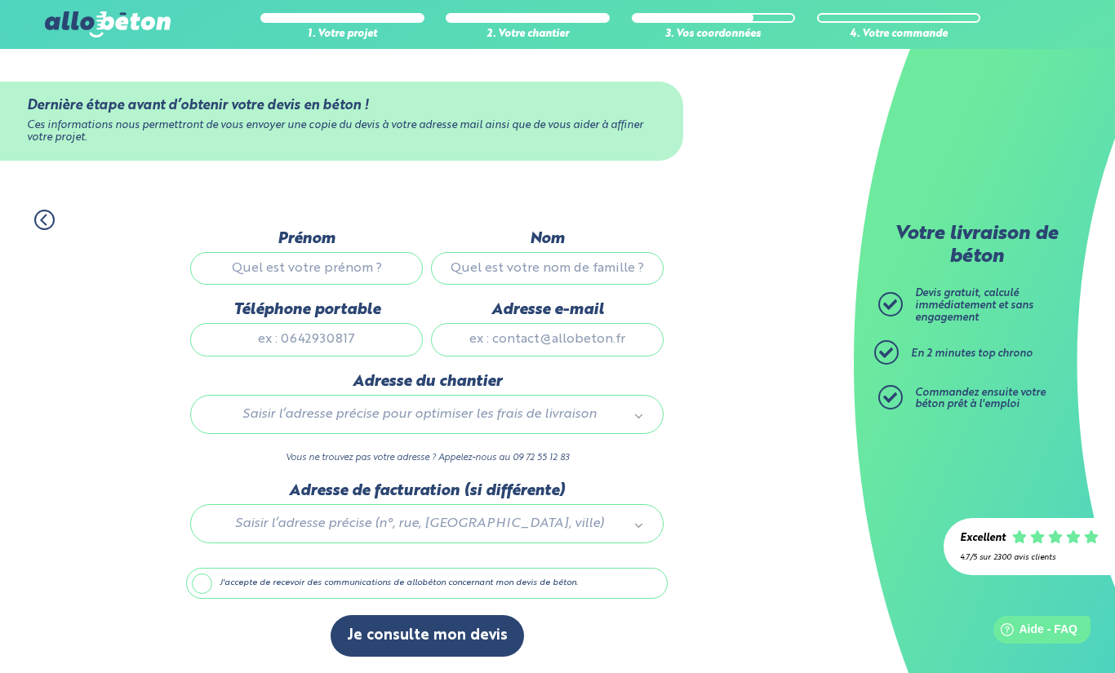
type input "Jean-Charles"
type input "Servant"
type input "0615593371"
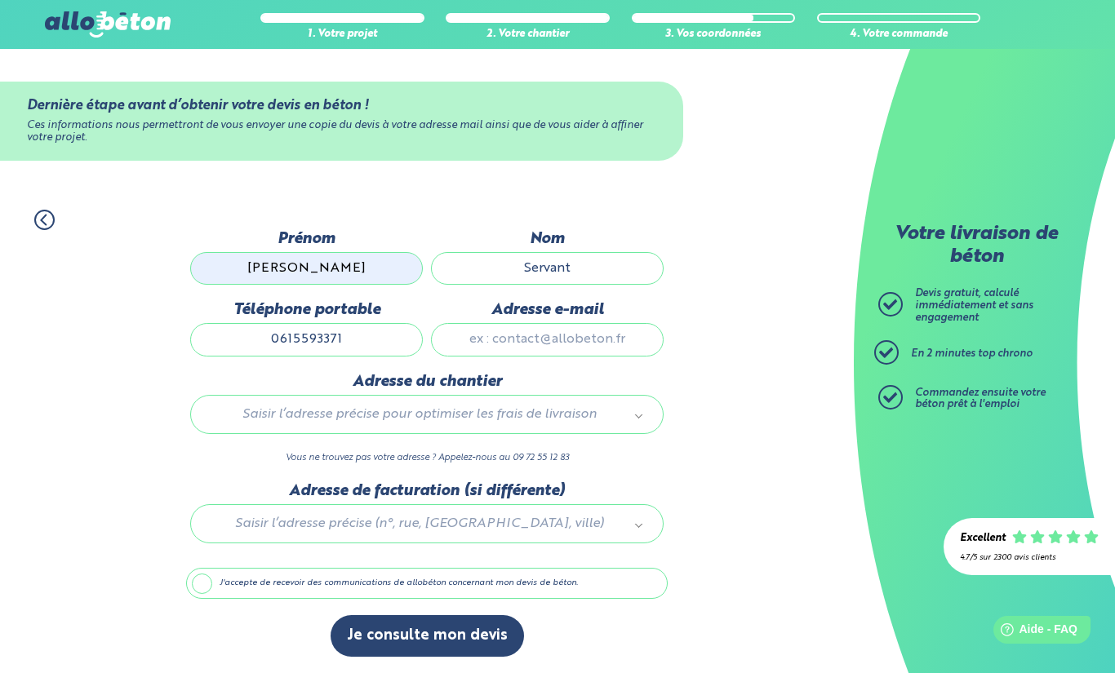
type input "jeancharles44140@msn.com"
type input "9 impasse de la frégate"
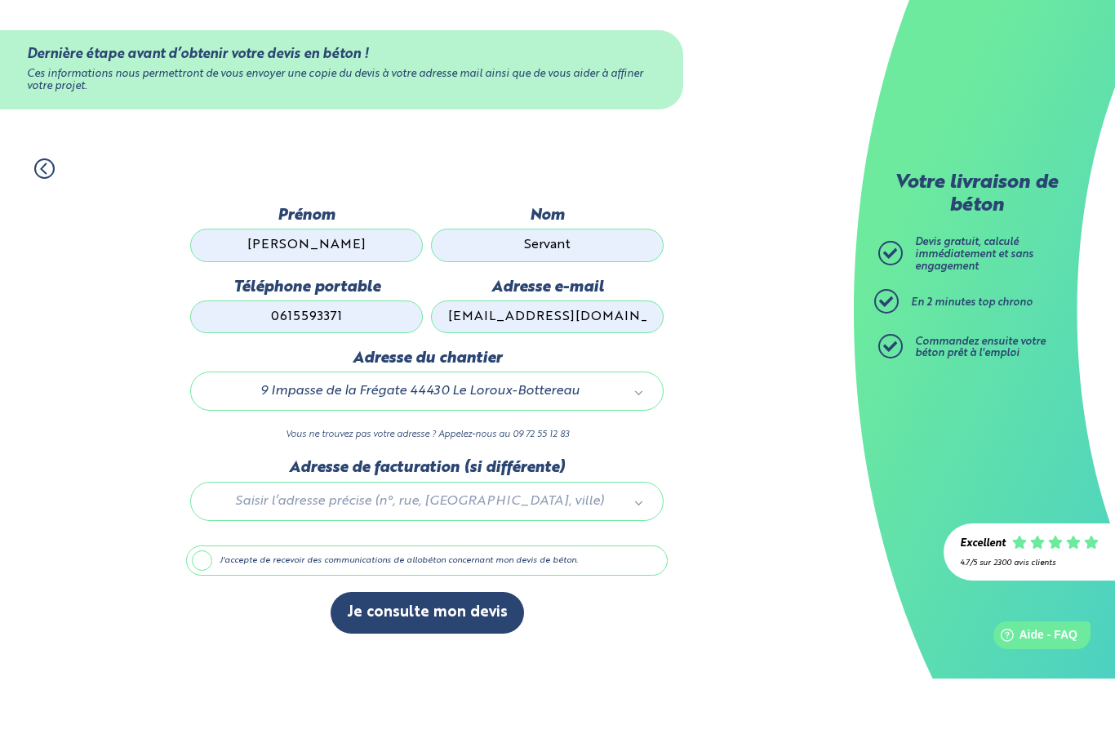
click at [348, 597] on label "J'accepte de recevoir des communications de allobéton concernant mon devis de b…" at bounding box center [427, 612] width 482 height 31
click at [0, 0] on input "J'accepte de recevoir des communications de allobéton concernant mon devis de b…" at bounding box center [0, 0] width 0 height 0
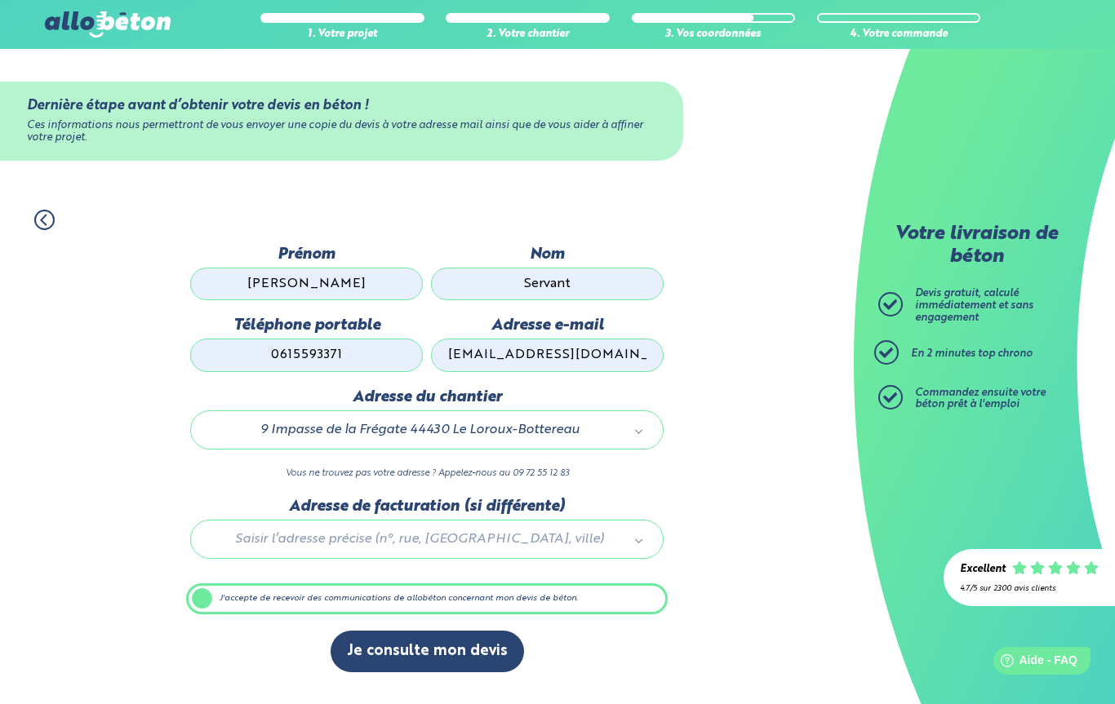
click at [478, 661] on button "Je consulte mon devis" at bounding box center [427, 652] width 193 height 42
